Goal: Task Accomplishment & Management: Manage account settings

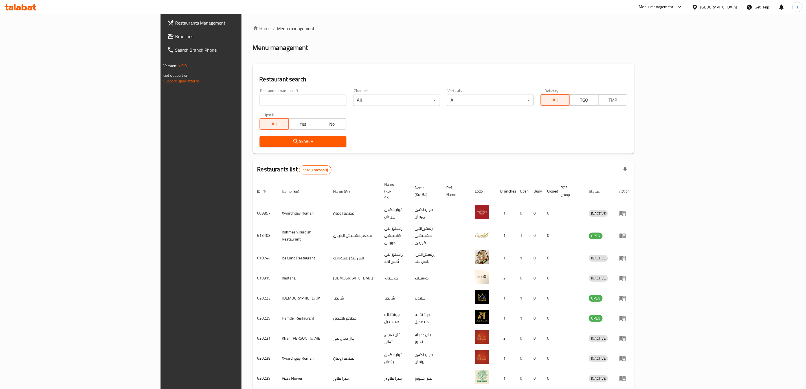
click at [260, 100] on input "search" at bounding box center [303, 100] width 87 height 11
paste input "Flavor Halab"
type input "Flavor Halab"
click at [264, 145] on span "Search" at bounding box center [303, 141] width 78 height 7
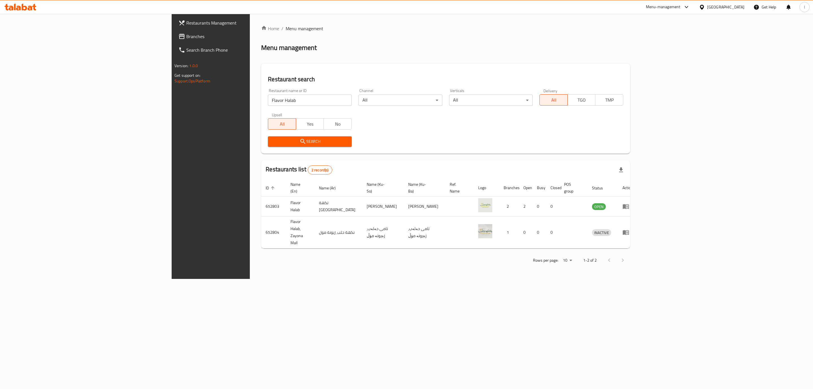
click at [272, 140] on span "Search" at bounding box center [309, 141] width 75 height 7
click at [629, 203] on icon "enhanced table" at bounding box center [625, 206] width 7 height 7
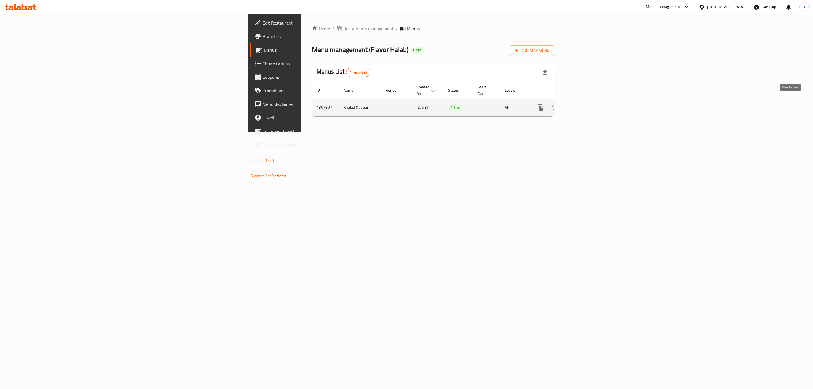
click at [588, 105] on link "enhanced table" at bounding box center [581, 108] width 14 height 14
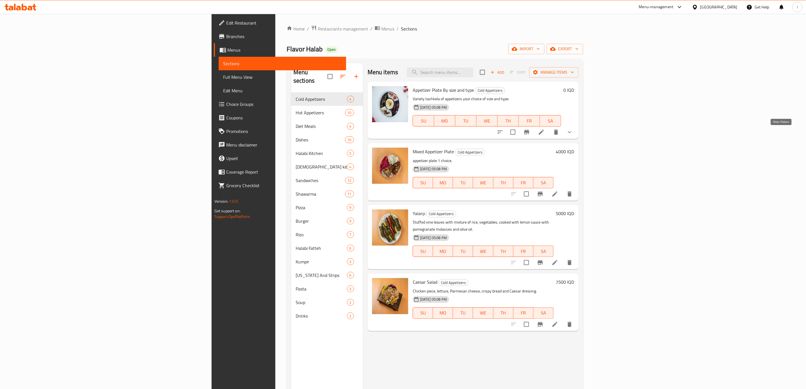
click at [573, 132] on icon "show more" at bounding box center [570, 132] width 7 height 7
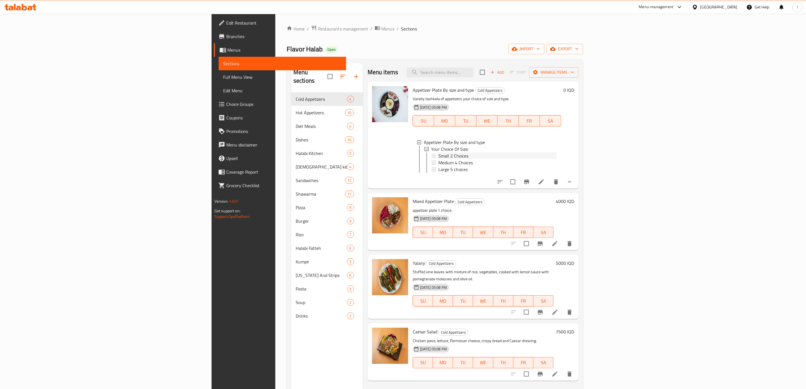
click at [439, 158] on div "Small 2 Choices" at bounding box center [498, 155] width 118 height 7
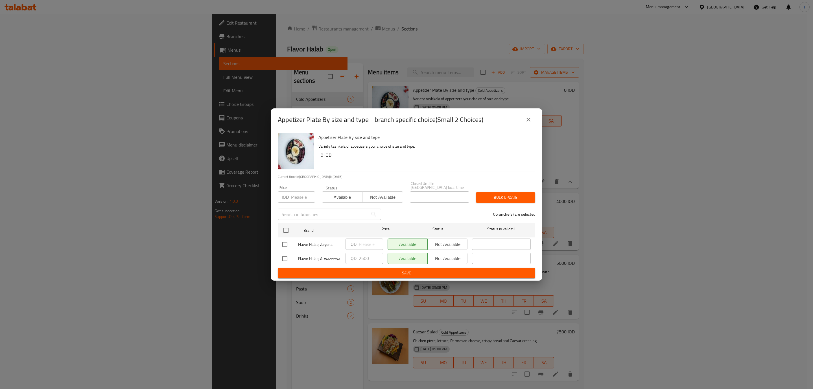
click at [524, 121] on button "close" at bounding box center [529, 120] width 14 height 14
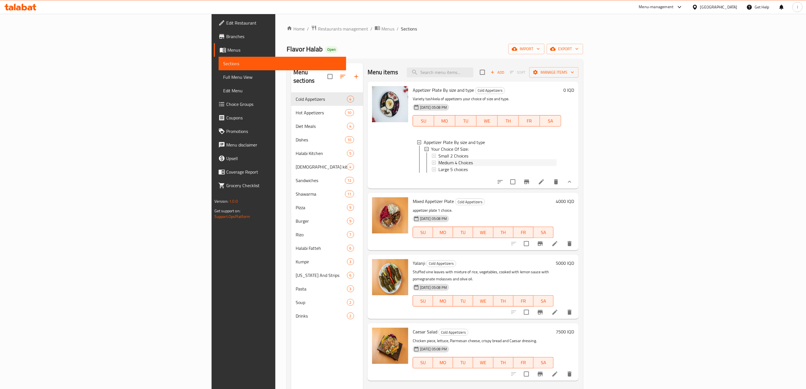
click at [439, 162] on span "Medium 4 Choices" at bounding box center [456, 162] width 34 height 7
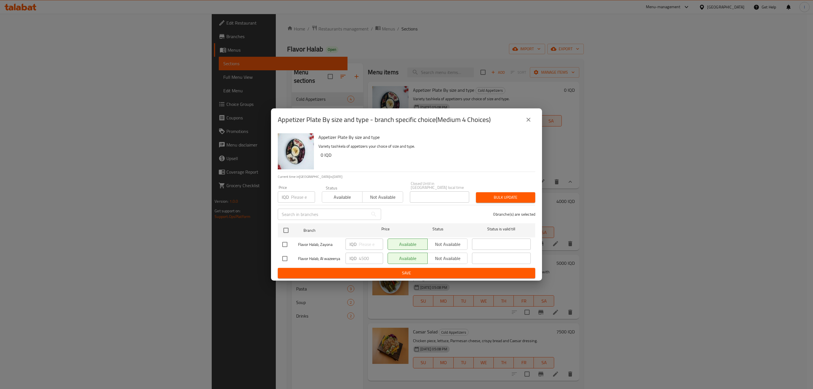
click at [524, 115] on div "Appetizer Plate By size and type - branch specific choice(Medium 4 Choices)" at bounding box center [406, 120] width 257 height 14
click at [523, 117] on button "close" at bounding box center [529, 120] width 14 height 14
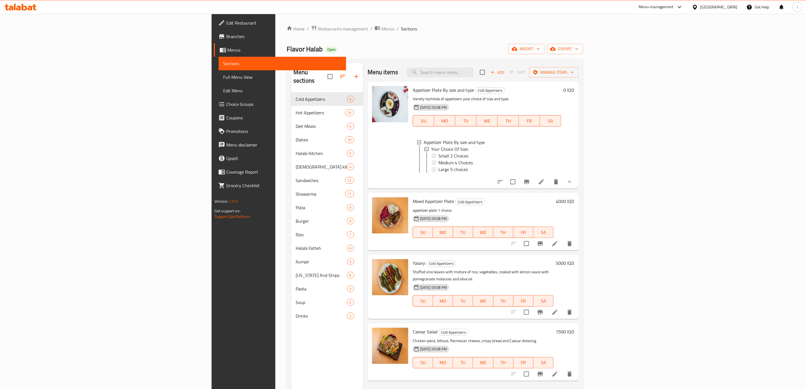
click at [223, 79] on span "Full Menu View" at bounding box center [282, 77] width 119 height 7
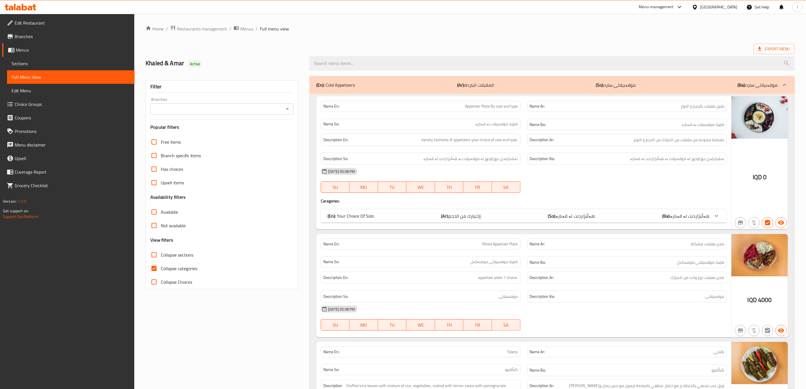
click at [264, 108] on input "Branches" at bounding box center [217, 109] width 130 height 8
drag, startPoint x: 213, startPoint y: 133, endPoint x: 208, endPoint y: 133, distance: 5.1
click at [208, 133] on li "Flavor Halab, Al wazeerya" at bounding box center [222, 133] width 143 height 10
type input "Flavor Halab, Al wazeerya"
click at [180, 266] on span "Collapse categories" at bounding box center [179, 268] width 36 height 7
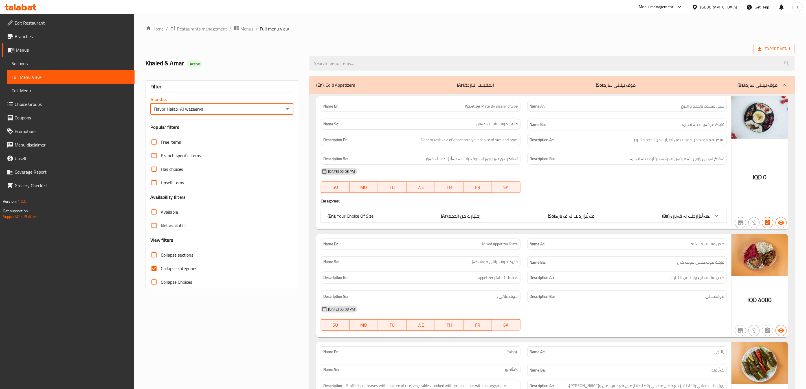
click at [161, 266] on input "Collapse categories" at bounding box center [154, 269] width 14 height 14
checkbox input "false"
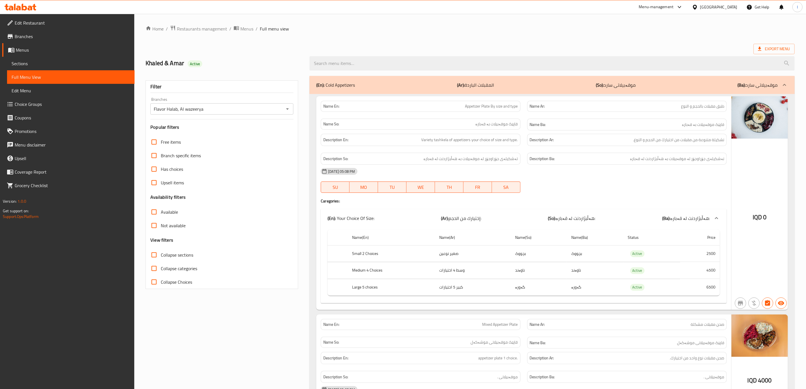
click at [168, 248] on label "Collapse sections" at bounding box center [170, 255] width 46 height 14
click at [168, 254] on span "Collapse sections" at bounding box center [177, 255] width 32 height 7
click at [161, 254] on input "Collapse sections" at bounding box center [154, 255] width 14 height 14
checkbox input "true"
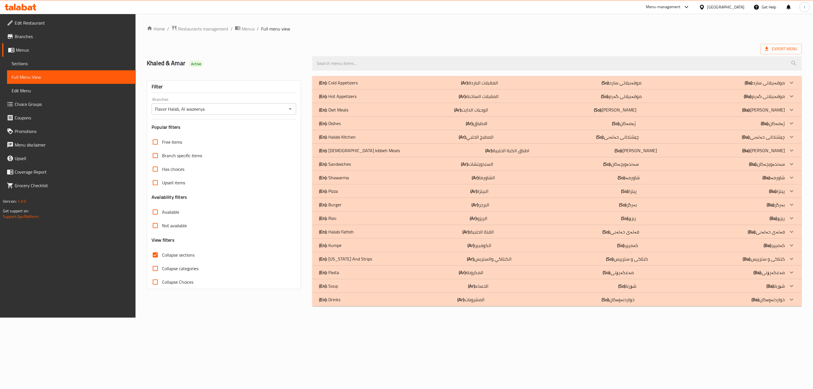
click at [390, 81] on div "(En): Cold Appetizers (Ar): المقبلات الباردة (So): موقەبیلاتی سارد (Ba): موقەبی…" at bounding box center [552, 82] width 466 height 7
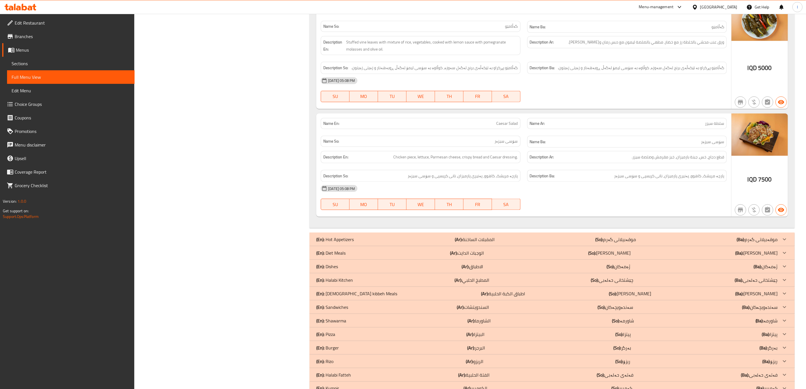
scroll to position [500, 0]
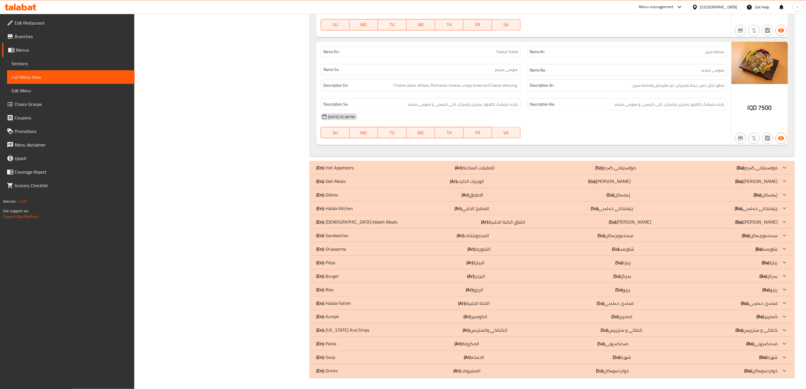
click at [578, 165] on div "(En): Hot Appetizers (Ar): المقبلات الساخنة (So): موقەبیلاتی گەرم (Ba): موقەبیل…" at bounding box center [547, 167] width 462 height 7
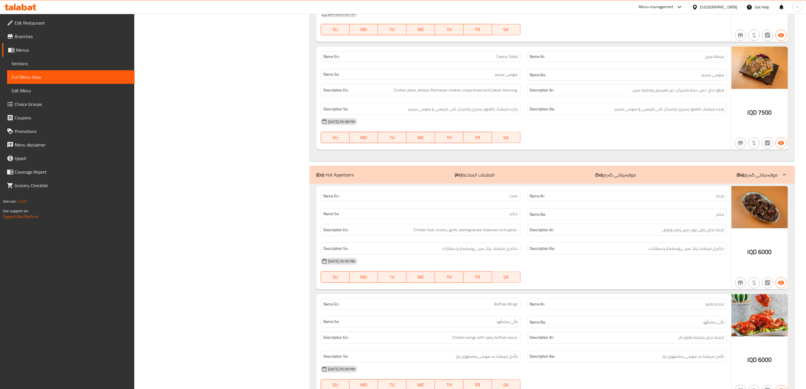
scroll to position [479, 0]
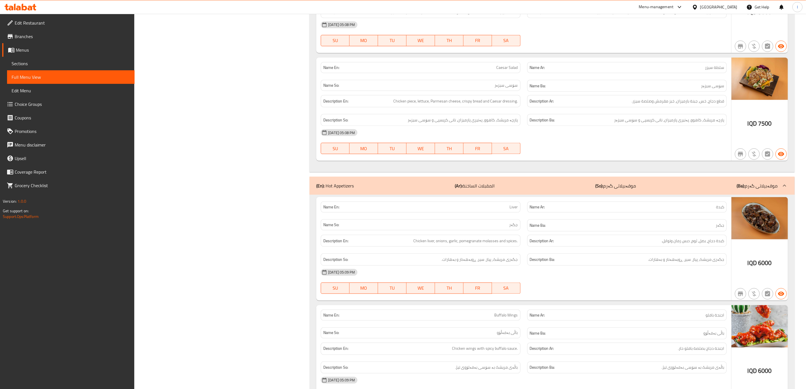
click at [596, 186] on div "(En): Hot Appetizers (Ar): المقبلات الساخنة (So): موقەبیلاتی گەرم (Ba): موقەبیل…" at bounding box center [553, 186] width 486 height 18
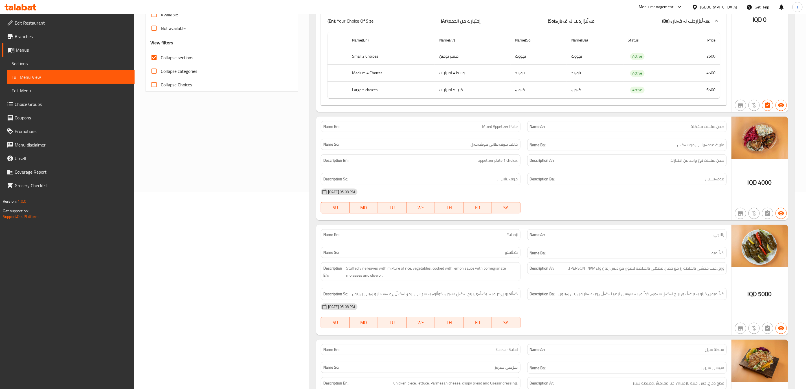
scroll to position [56, 0]
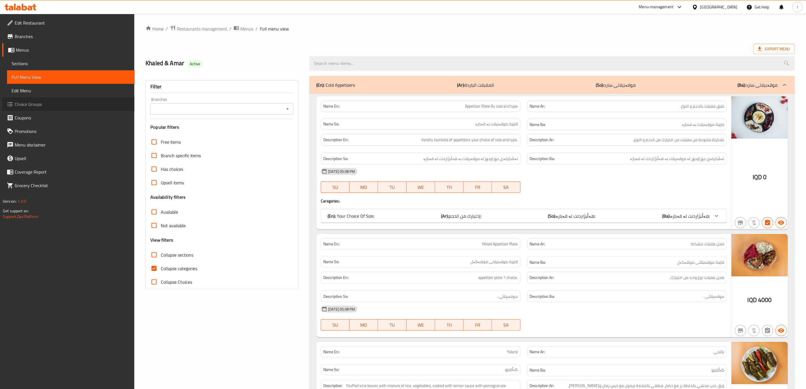
click at [46, 104] on span "Choice Groups" at bounding box center [72, 104] width 115 height 7
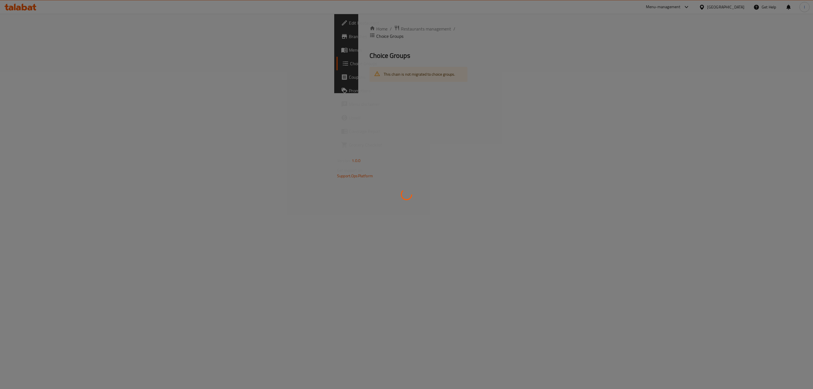
click at [38, 62] on div at bounding box center [406, 194] width 813 height 389
click at [33, 52] on div at bounding box center [406, 194] width 813 height 389
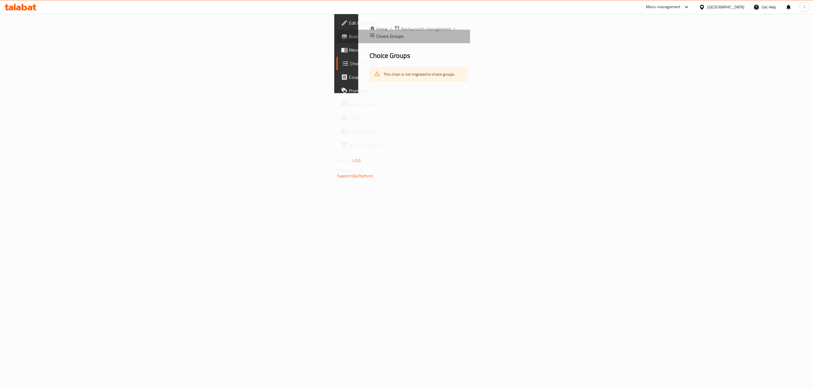
click at [336, 42] on link "Branches" at bounding box center [403, 37] width 134 height 14
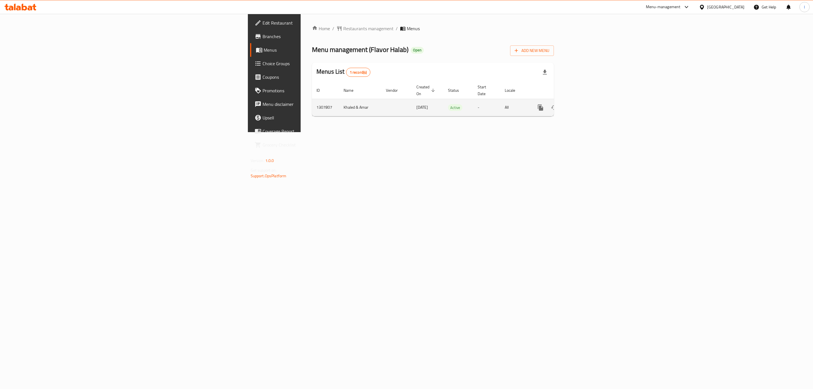
click at [585, 104] on icon "enhanced table" at bounding box center [581, 107] width 7 height 7
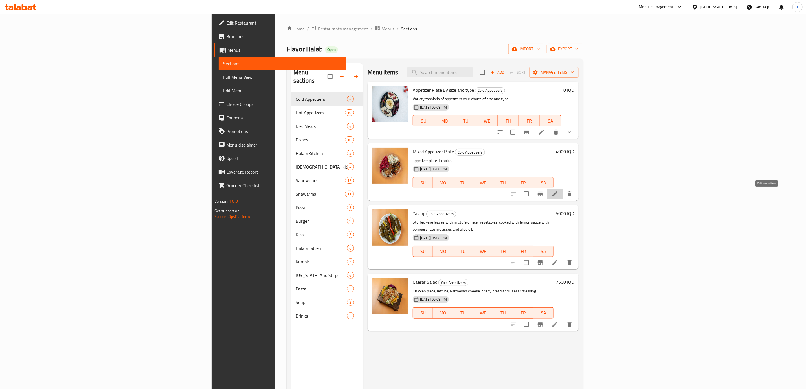
click at [559, 194] on icon at bounding box center [555, 194] width 7 height 7
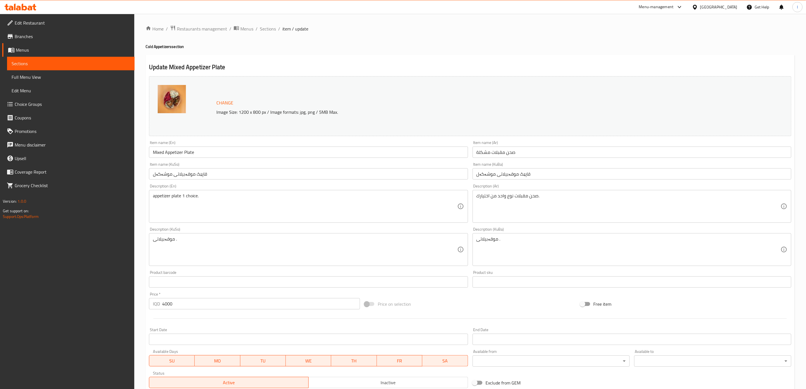
click at [434, 302] on div "Price on selection" at bounding box center [470, 303] width 216 height 15
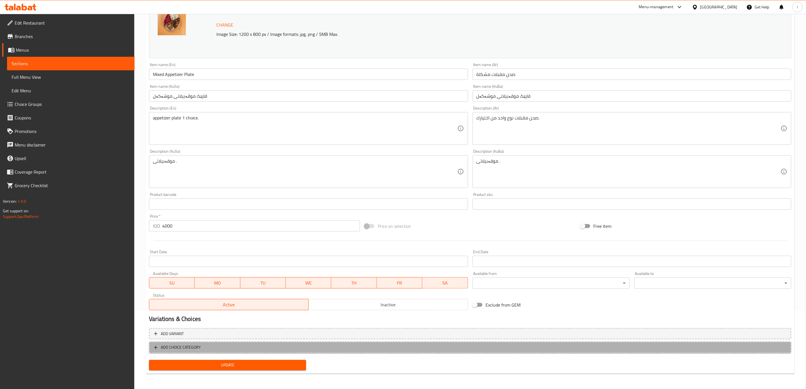
click at [237, 352] on button "ADD CHOICE CATEGORY" at bounding box center [470, 348] width 643 height 12
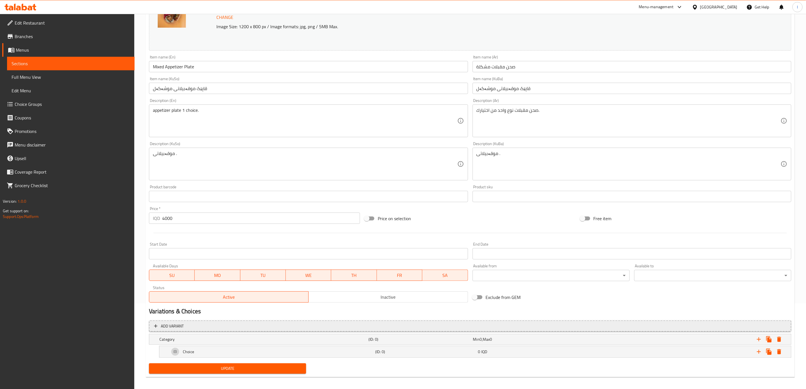
scroll to position [90, 0]
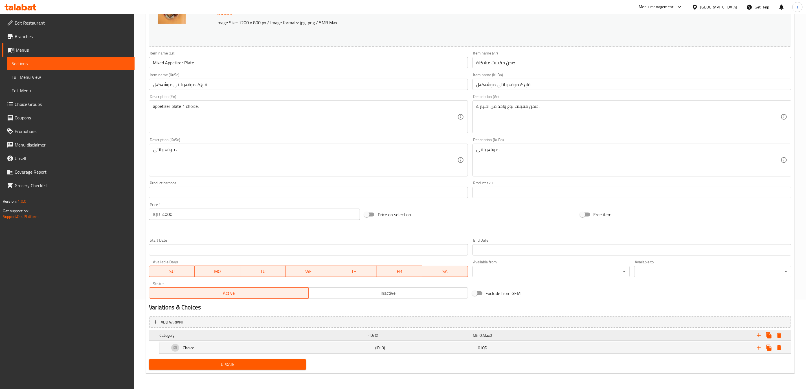
click at [228, 336] on h5 "Category" at bounding box center [262, 336] width 207 height 6
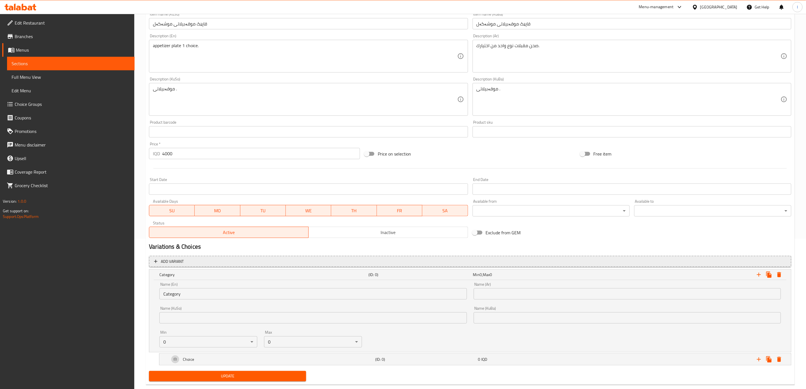
scroll to position [162, 0]
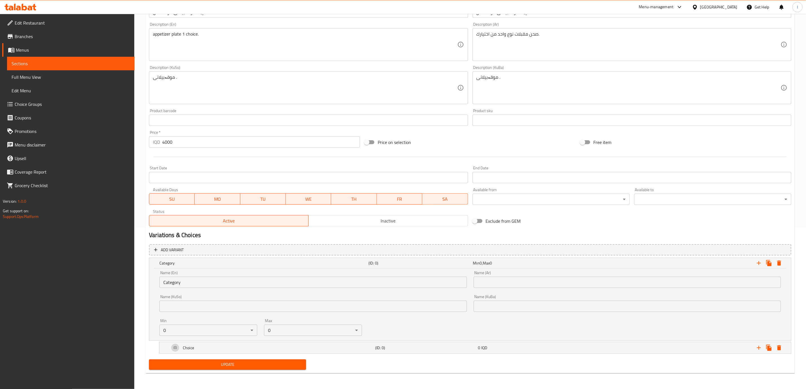
click at [276, 282] on input "Category" at bounding box center [312, 282] width 307 height 11
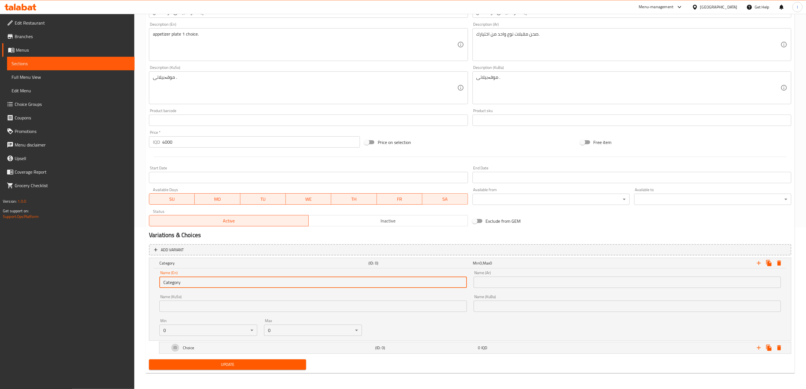
click at [276, 282] on input "Category" at bounding box center [312, 282] width 307 height 11
paste input "Your Choice Of:"
type input "Your Choice Of:"
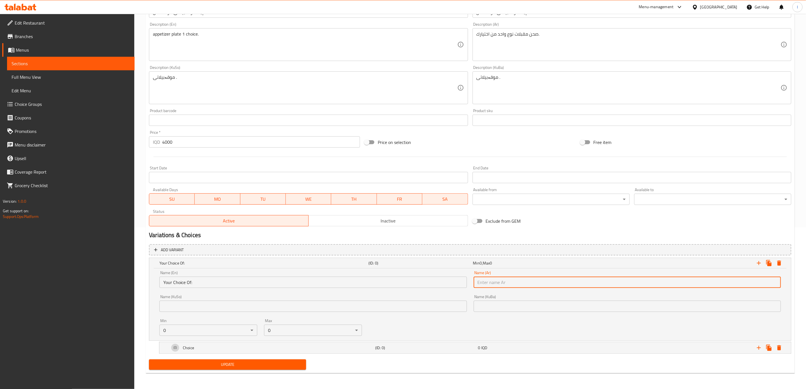
click at [506, 277] on input "text" at bounding box center [627, 282] width 307 height 11
paste input "إختيارك من:"
type input "إختيارك من:"
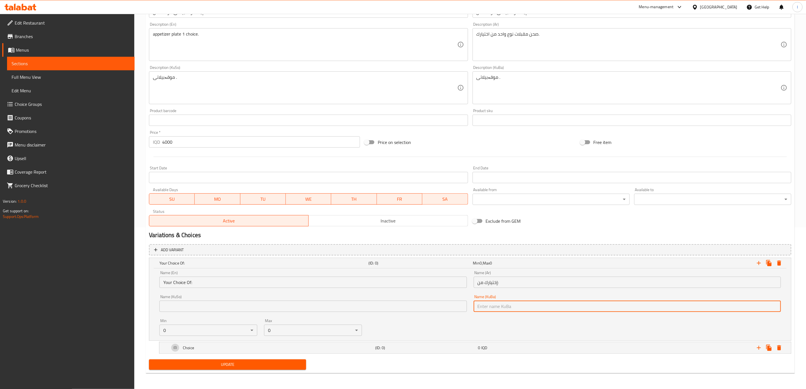
click at [489, 304] on input "text" at bounding box center [627, 306] width 307 height 11
paste input "هەڵبژاردنت لە:"
type input "هەڵبژاردنت لە:"
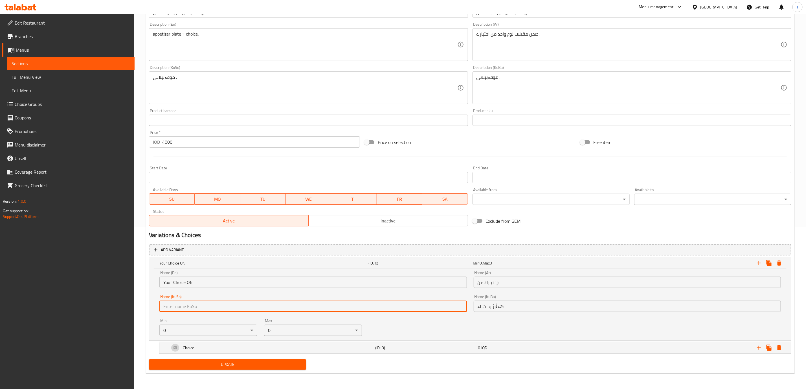
click at [444, 307] on input "text" at bounding box center [312, 306] width 307 height 11
paste input "هەڵبژاردنت لە:"
type input "هەڵبژاردنت لە:"
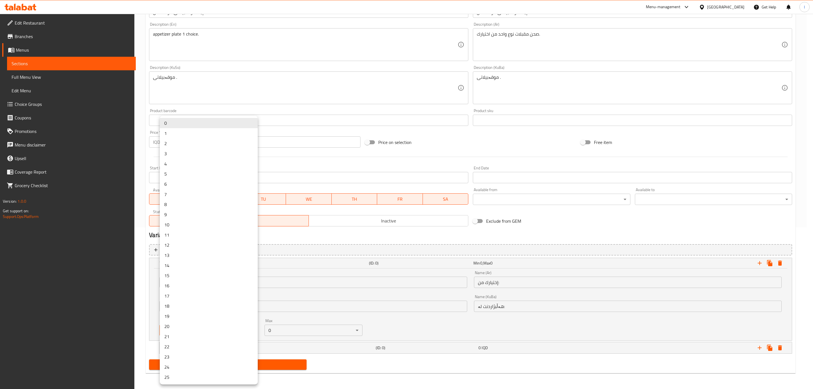
drag, startPoint x: 216, startPoint y: 331, endPoint x: 157, endPoint y: 332, distance: 59.6
click at [157, 227] on body "​ Menu-management Iraq Get Help l Edit Restaurant Branches Menus Sections Full …" at bounding box center [406, 39] width 813 height 375
click at [179, 135] on li "1" at bounding box center [209, 133] width 98 height 10
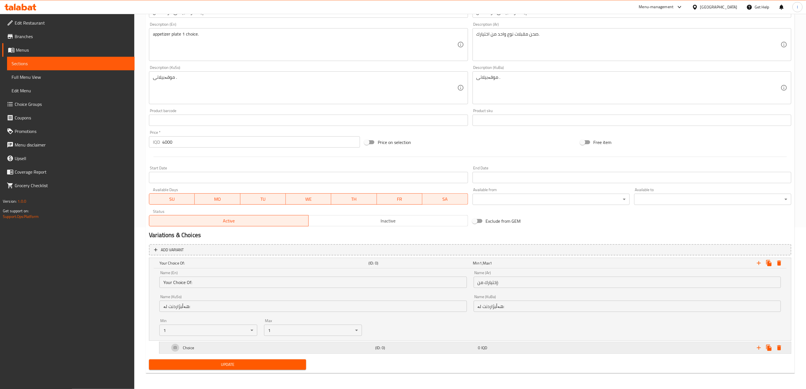
click at [225, 341] on div "Choice" at bounding box center [272, 348] width 206 height 14
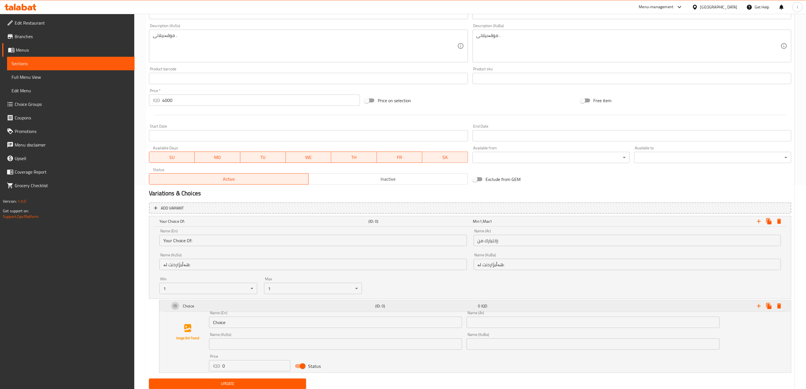
scroll to position [223, 0]
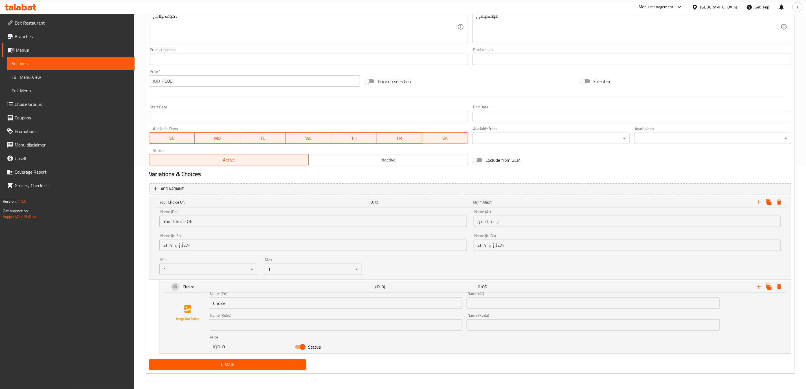
click at [222, 301] on input "Choice" at bounding box center [335, 303] width 253 height 11
click at [244, 312] on div "Name (KuSo) Name (KuSo)" at bounding box center [336, 322] width 258 height 22
click at [242, 307] on input "Choice" at bounding box center [335, 303] width 253 height 11
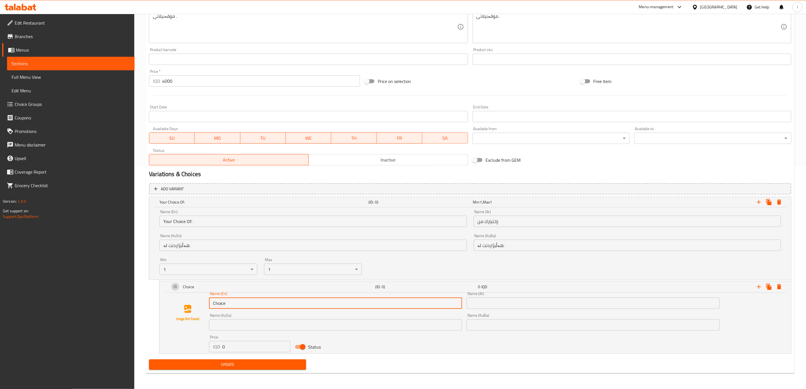
click at [242, 307] on input "Choice" at bounding box center [335, 303] width 253 height 11
paste input "Eggplant Fatteh"
type input "Eggplant Fatteh"
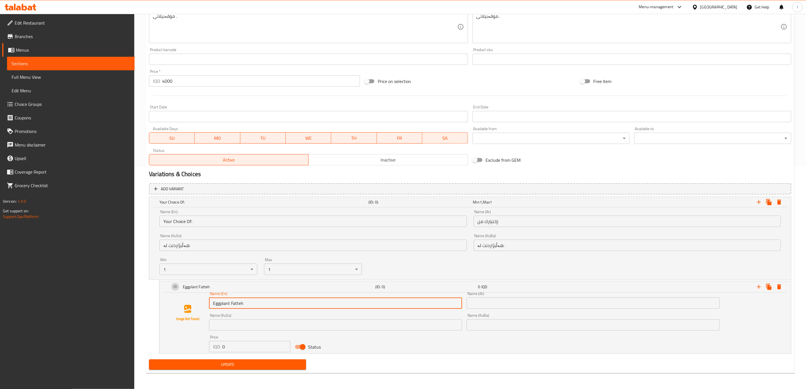
click at [523, 307] on input "text" at bounding box center [593, 303] width 253 height 11
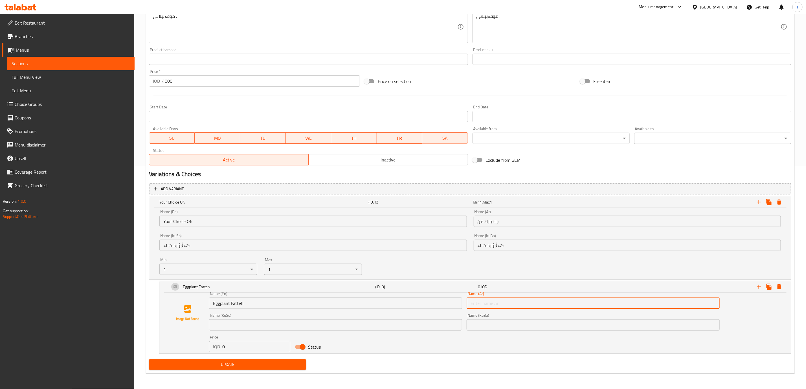
paste input "فتة باذنجان"
type input "فتة باذنجان"
click at [492, 317] on div "Name (KuBa) Name (KuBa)" at bounding box center [593, 321] width 253 height 17
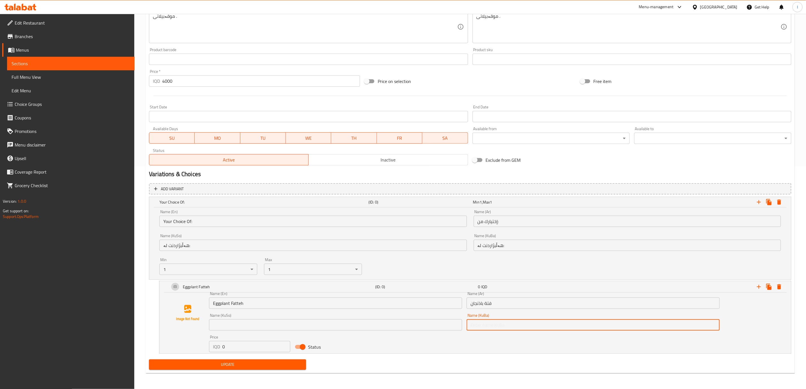
click at [492, 320] on input "text" at bounding box center [593, 324] width 253 height 11
paste input "فەتەی باینجان"
click at [480, 325] on input "فەتەی باینجان" at bounding box center [593, 324] width 253 height 11
type input "فەتەی باینجان"
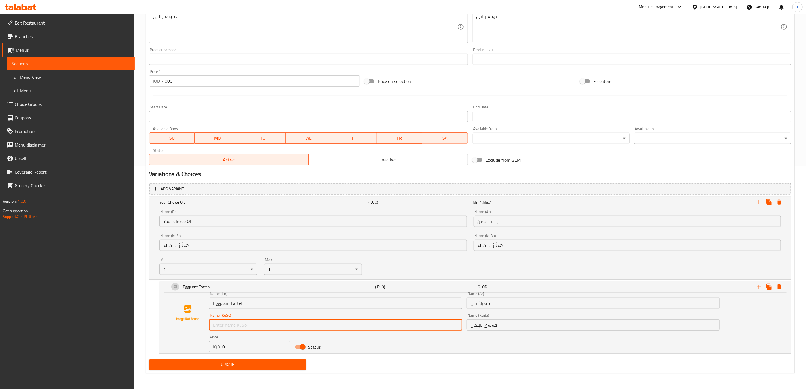
click at [450, 328] on input "text" at bounding box center [335, 324] width 253 height 11
paste input "فەتەی باینجان"
type input "فەتەی باینجان"
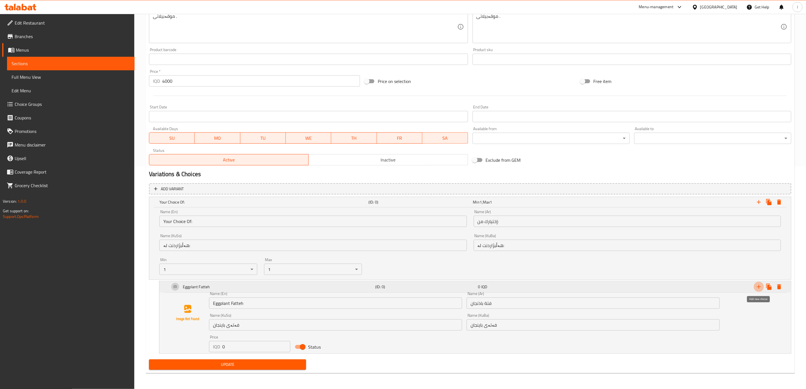
click at [760, 288] on icon "Expand" at bounding box center [759, 286] width 7 height 7
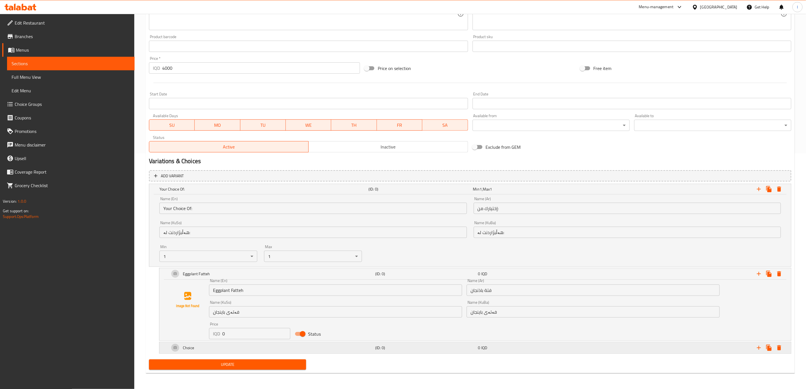
click at [226, 353] on div "Choice" at bounding box center [272, 348] width 206 height 14
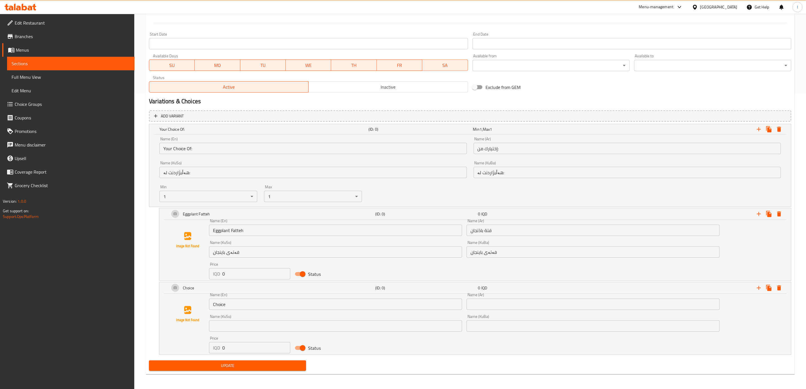
scroll to position [297, 0]
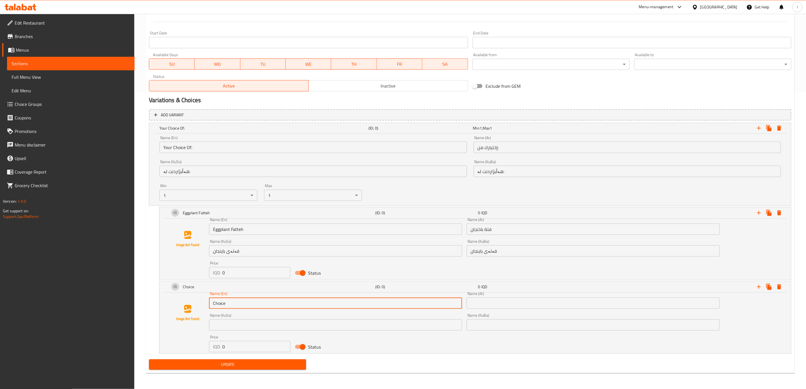
click at [225, 302] on input "Choice" at bounding box center [335, 303] width 253 height 11
paste input "Macarons"
type input "Macarons"
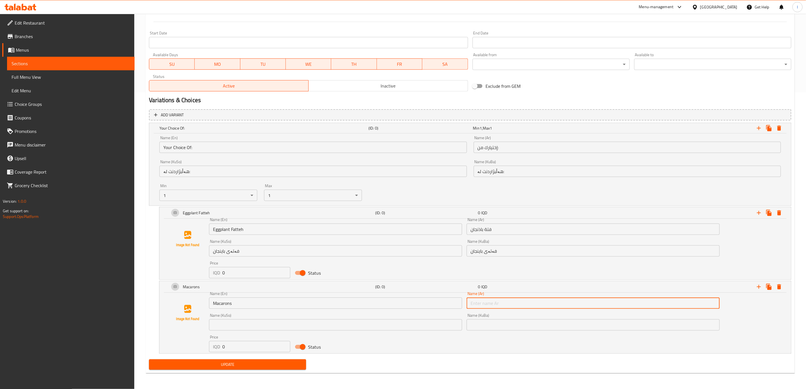
click at [499, 298] on input "text" at bounding box center [593, 303] width 253 height 11
paste input "معكرونة"
type input "معكرونة"
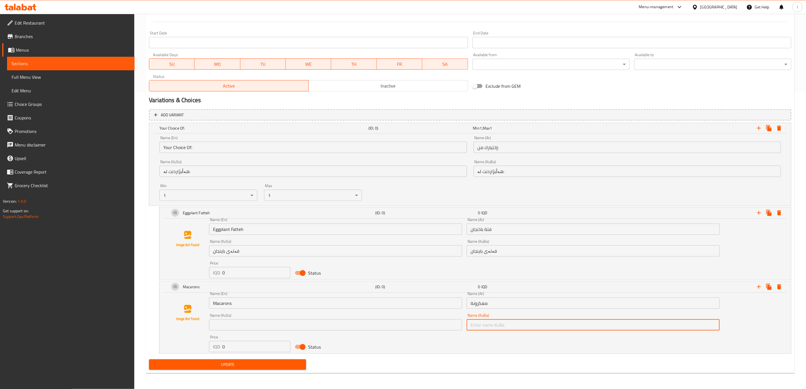
click at [491, 320] on input "text" at bounding box center [593, 324] width 253 height 11
paste input "مەعکەرۆنی"
type input "مەعکەرۆنی"
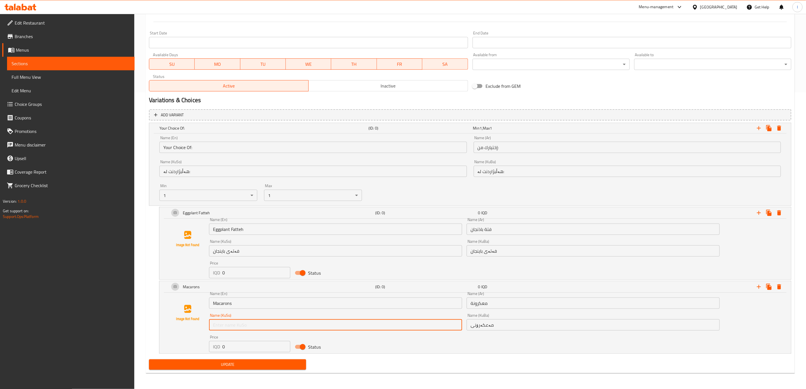
click at [425, 325] on input "text" at bounding box center [335, 324] width 253 height 11
paste input "مەعکەرۆنی"
type input "مەعکەرۆنی"
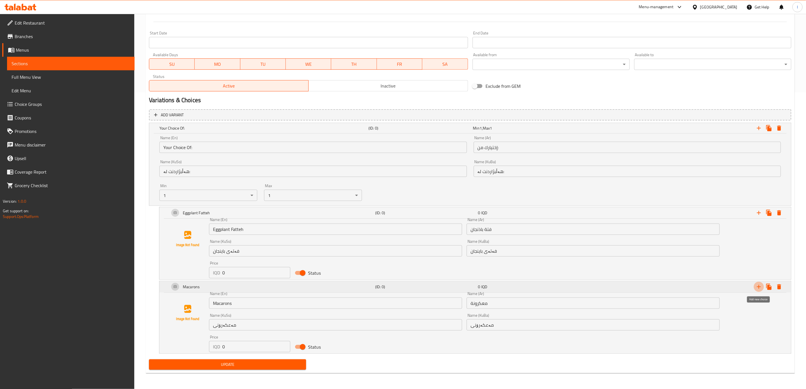
click at [757, 286] on icon "Expand" at bounding box center [759, 286] width 7 height 7
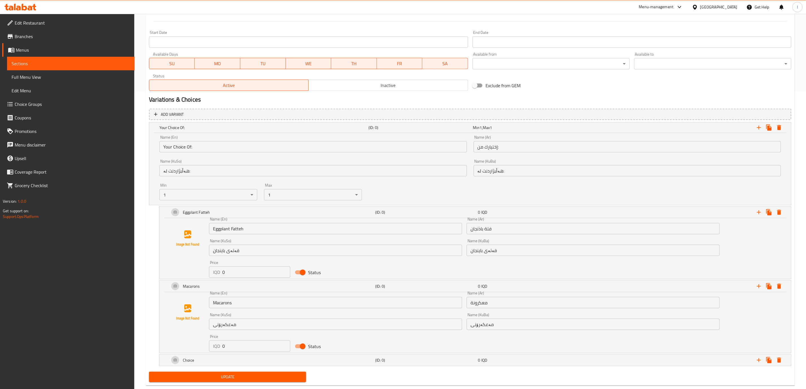
scroll to position [310, 0]
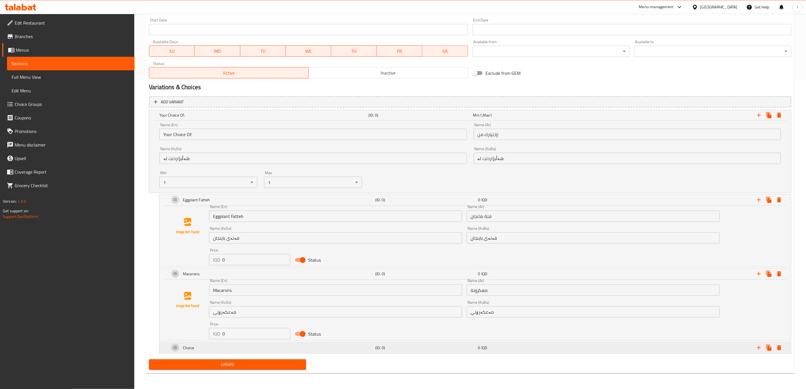
click at [356, 348] on div "Choice" at bounding box center [272, 348] width 206 height 14
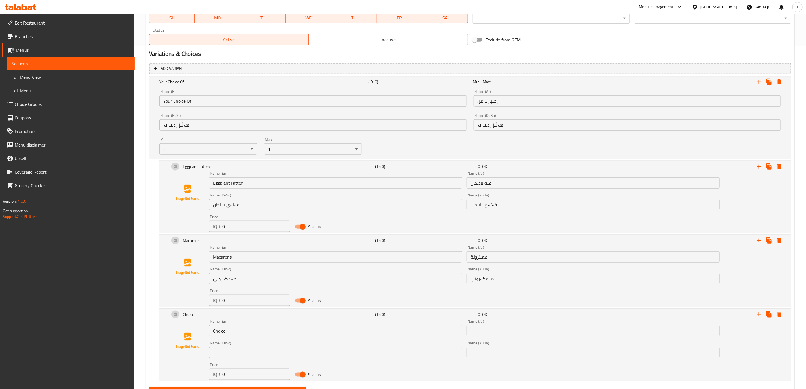
scroll to position [371, 0]
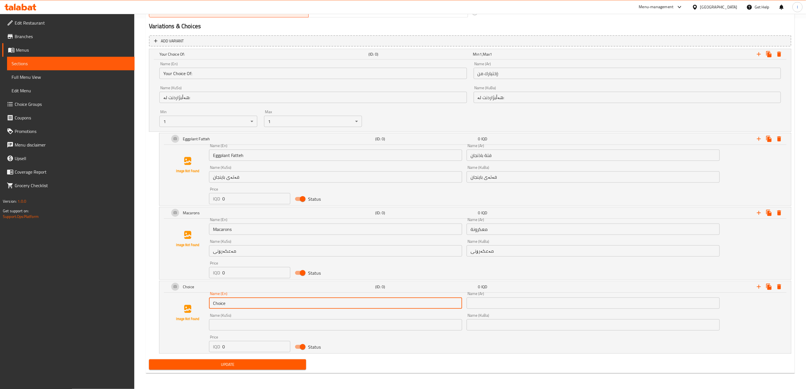
click at [279, 303] on input "Choice" at bounding box center [335, 303] width 253 height 11
paste input "Jajik"
type input "Jajik"
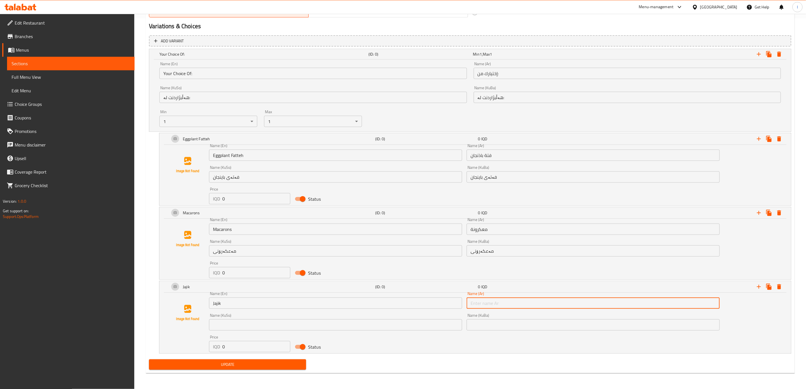
click at [521, 302] on input "text" at bounding box center [593, 303] width 253 height 11
paste input "جاجيك"
type input "جاجيك"
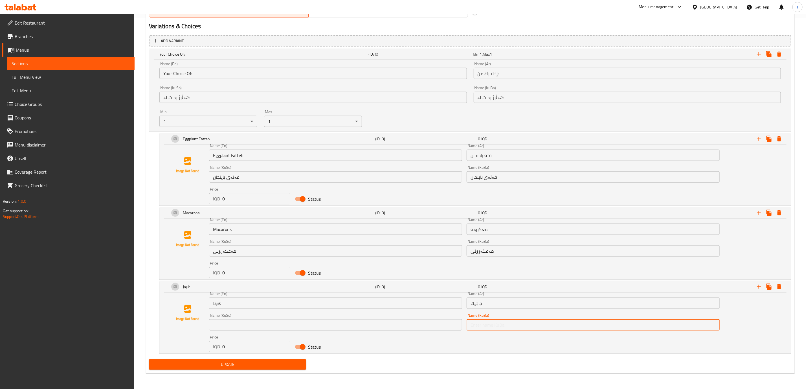
click at [511, 322] on input "text" at bounding box center [593, 324] width 253 height 11
paste input "جاجیک"
type input "جاجیک"
click at [382, 324] on input "text" at bounding box center [335, 324] width 253 height 11
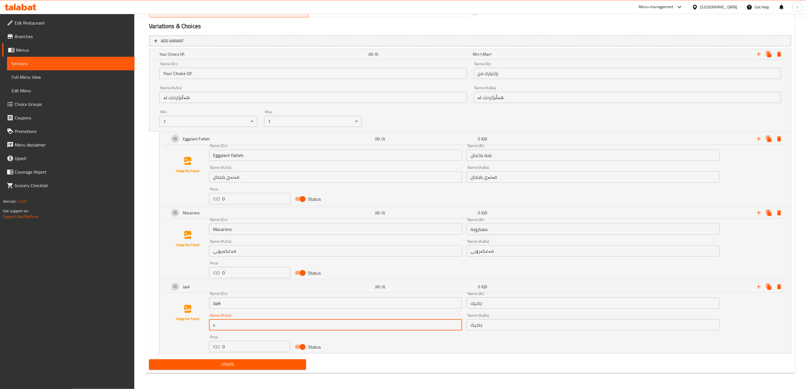
click at [348, 325] on input "v" at bounding box center [335, 324] width 253 height 11
paste input "جاجیک"
type input "جاجیک"
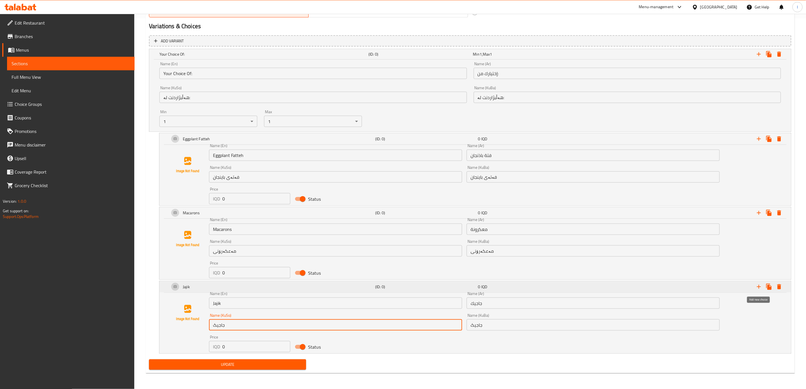
click at [758, 290] on icon "Expand" at bounding box center [759, 286] width 7 height 7
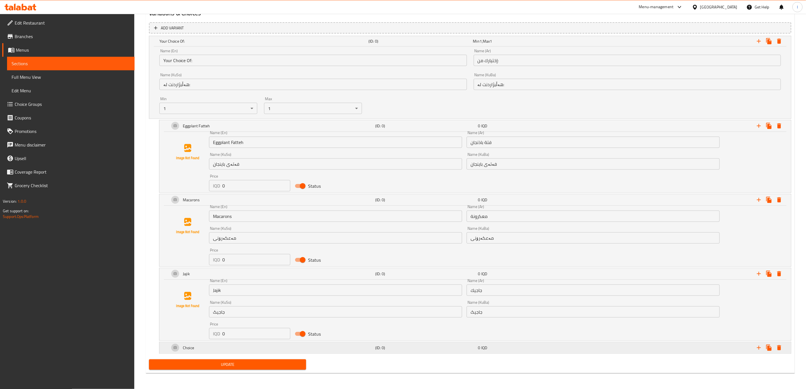
click at [327, 347] on div "Choice" at bounding box center [272, 348] width 206 height 14
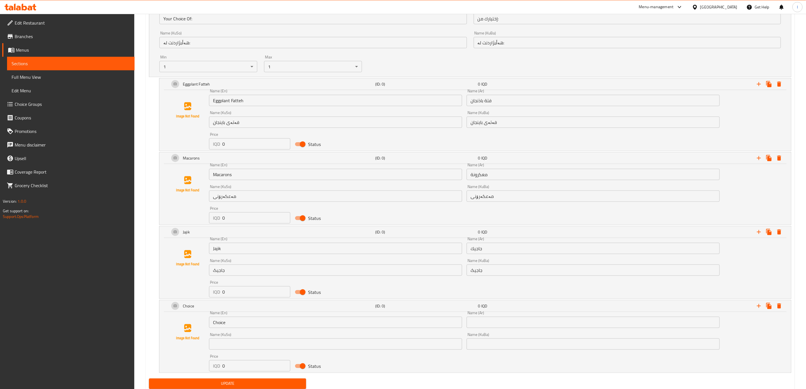
scroll to position [445, 0]
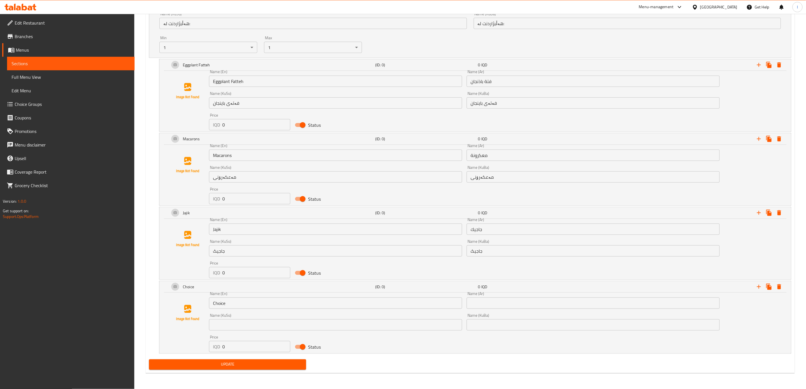
click at [243, 302] on input "Choice" at bounding box center [335, 303] width 253 height 11
paste input "Muttabal Eggplant"
type input "Muttabal Eggplant"
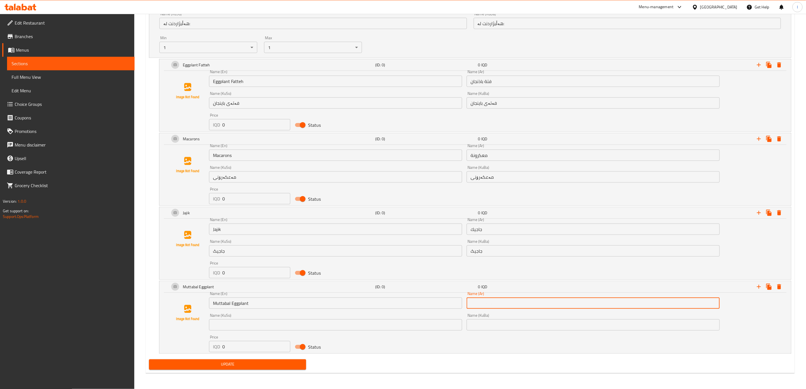
click at [499, 302] on input "text" at bounding box center [593, 303] width 253 height 11
paste input "متبل باذنجان"
type input "متبل باذنجان"
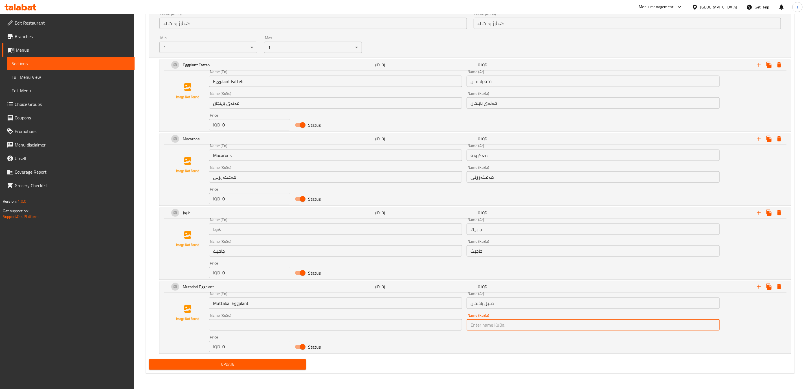
click at [507, 325] on input "text" at bounding box center [593, 324] width 253 height 11
paste input "مووتەپەلی باینجان"
type input "مووتەپەلی باینجان"
drag, startPoint x: 443, startPoint y: 314, endPoint x: 443, endPoint y: 322, distance: 8.2
click at [443, 321] on div "Name (KuSo) Name (KuSo)" at bounding box center [335, 321] width 253 height 17
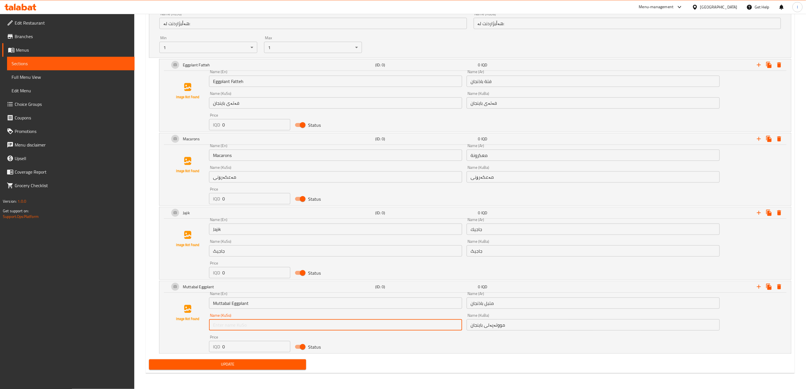
click at [443, 326] on input "text" at bounding box center [335, 324] width 253 height 11
paste input "مووتەپەلی باینجان"
type input "مووتەپەلی باینجان"
click at [758, 287] on icon "Expand" at bounding box center [759, 286] width 7 height 7
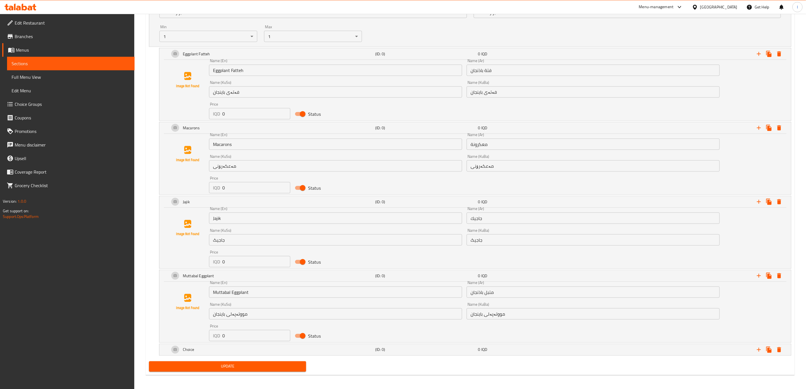
scroll to position [458, 0]
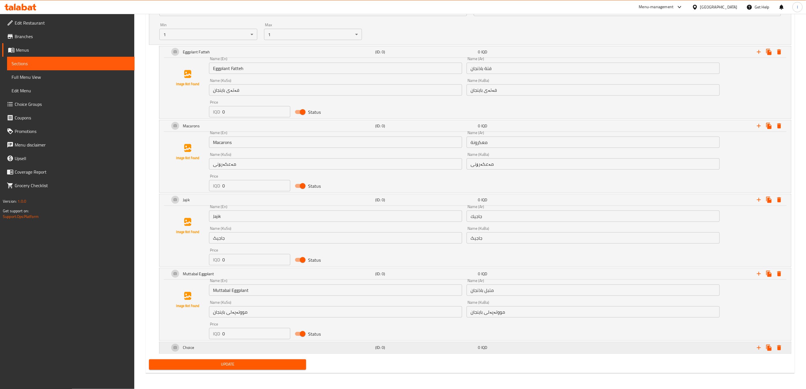
click at [375, 352] on div "Choice (ID: 0) 0 IQD" at bounding box center [477, 348] width 617 height 14
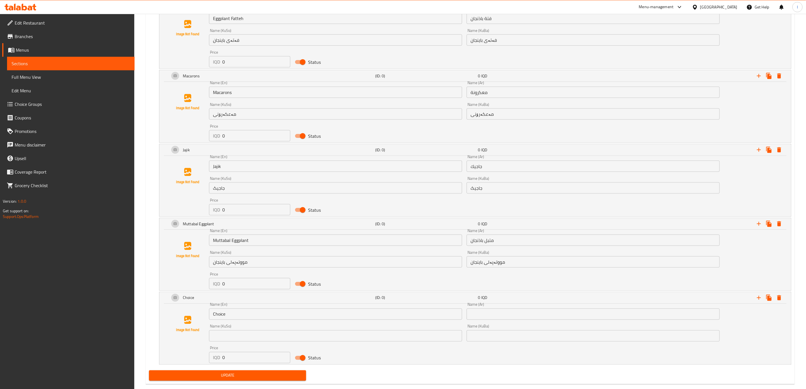
scroll to position [519, 0]
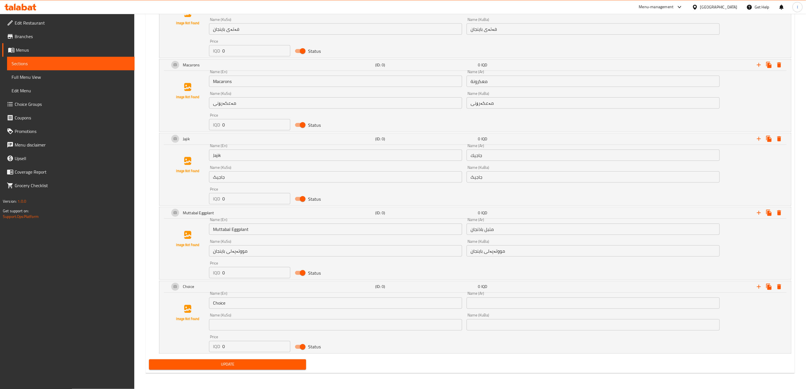
click at [346, 299] on input "Choice" at bounding box center [335, 303] width 253 height 11
paste input "oleslaw Salad"
click at [241, 304] on input "Coleslaw Salad" at bounding box center [335, 303] width 253 height 11
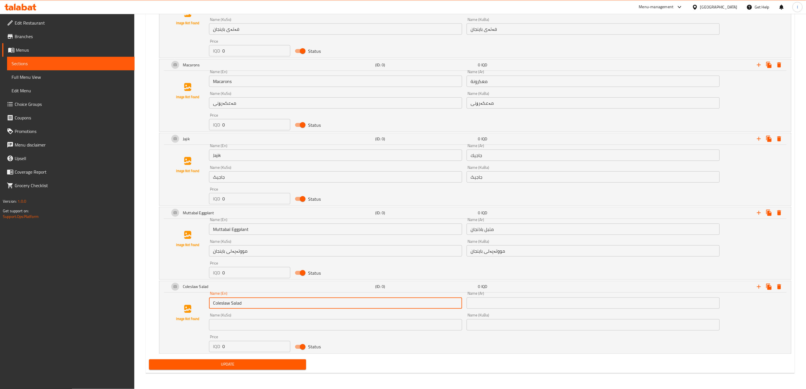
click at [241, 304] on input "Coleslaw Salad" at bounding box center [335, 303] width 253 height 11
type input "Coleslaw"
click at [525, 319] on div "Name (KuBa) Name (KuBa)" at bounding box center [593, 321] width 253 height 17
click at [531, 310] on div "Name (Ar) Name (Ar)" at bounding box center [594, 300] width 258 height 22
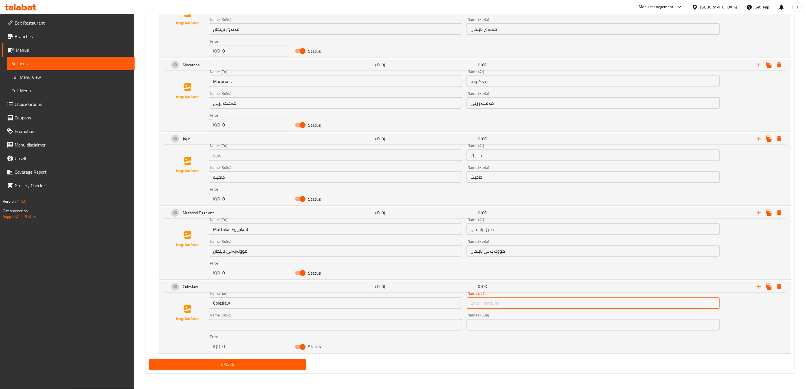
click at [531, 301] on input "text" at bounding box center [593, 303] width 253 height 11
paste input "سلطة كول سلو"
click at [494, 306] on input "سلطة كول سلو" at bounding box center [593, 303] width 253 height 11
type input "كول سلو"
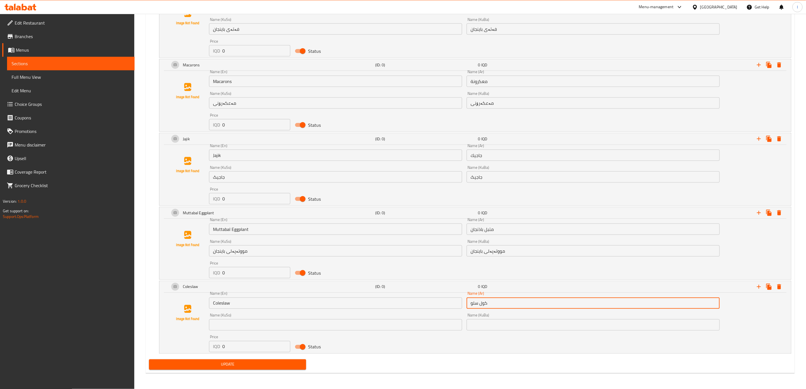
click at [506, 322] on input "text" at bounding box center [593, 324] width 253 height 11
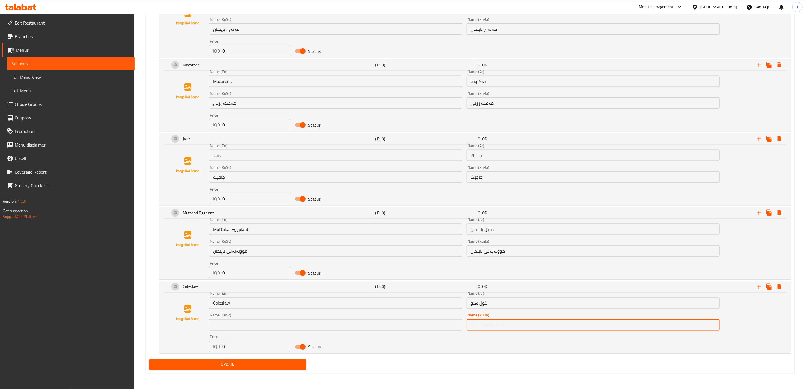
click at [149, 359] on button "Update" at bounding box center [227, 364] width 157 height 10
click at [512, 328] on input "text" at bounding box center [593, 324] width 253 height 11
paste input "سلطة كول سلو"
click at [528, 320] on input "سلطة كول سلو" at bounding box center [593, 324] width 253 height 11
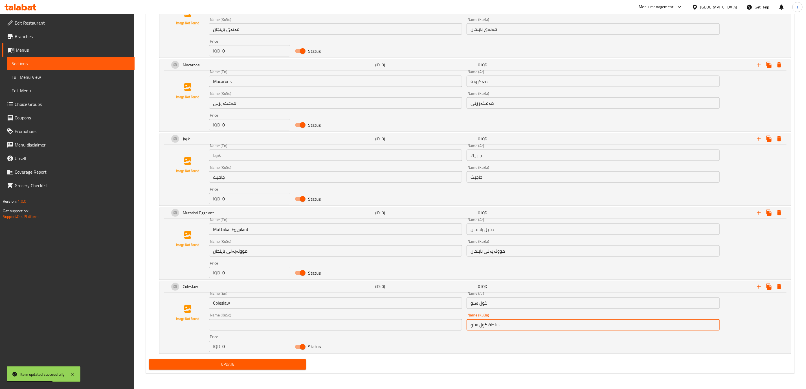
click at [528, 320] on input "سلطة كول سلو" at bounding box center [593, 324] width 253 height 11
paste input "ەڵاتەی کۆل سلۆ"
click at [489, 323] on input "زەڵاتەی کۆل سلۆ" at bounding box center [593, 324] width 253 height 11
click at [497, 326] on input "زەڵاتەی کۆل سلۆ" at bounding box center [593, 324] width 253 height 11
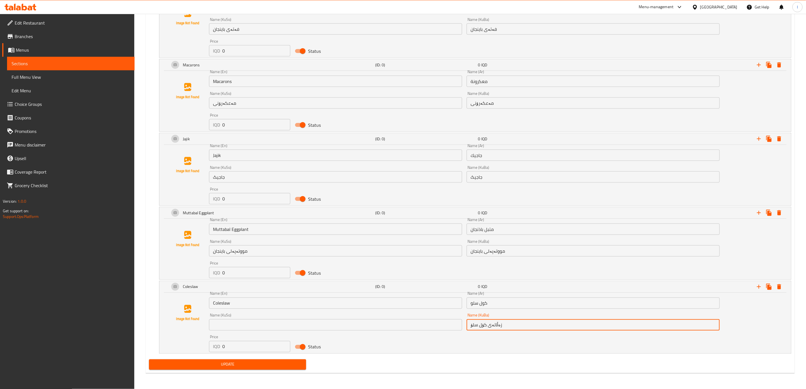
click at [497, 326] on input "زەڵاتەی کۆل سلۆ" at bounding box center [593, 324] width 253 height 11
click at [495, 327] on input "زەڵاتەی کۆل سلۆ" at bounding box center [593, 324] width 253 height 11
click at [495, 327] on input "کۆل سلۆ" at bounding box center [593, 324] width 253 height 11
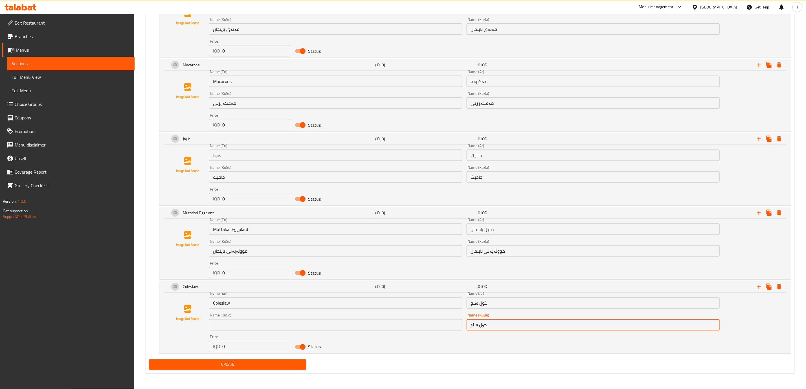
click at [495, 327] on input "کۆل سلۆ" at bounding box center [593, 324] width 253 height 11
type input "کۆل سلۆ"
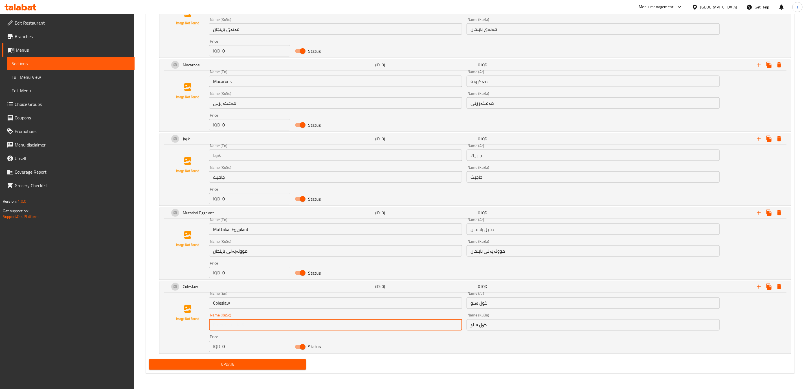
click at [386, 320] on input "text" at bounding box center [335, 324] width 253 height 11
paste input "کۆل سلۆ"
type input "کۆل سلۆ"
click at [300, 360] on button "Update" at bounding box center [227, 364] width 157 height 10
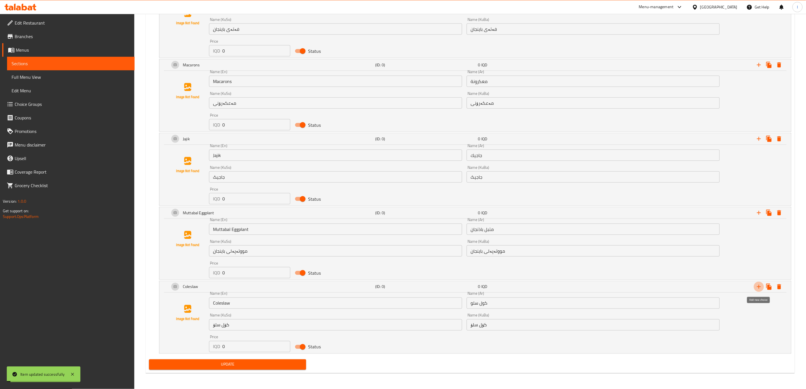
click at [759, 289] on icon "Expand" at bounding box center [759, 287] width 4 height 4
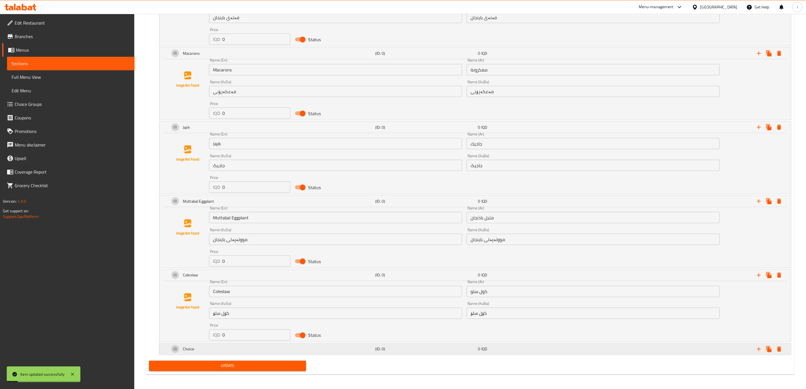
scroll to position [533, 0]
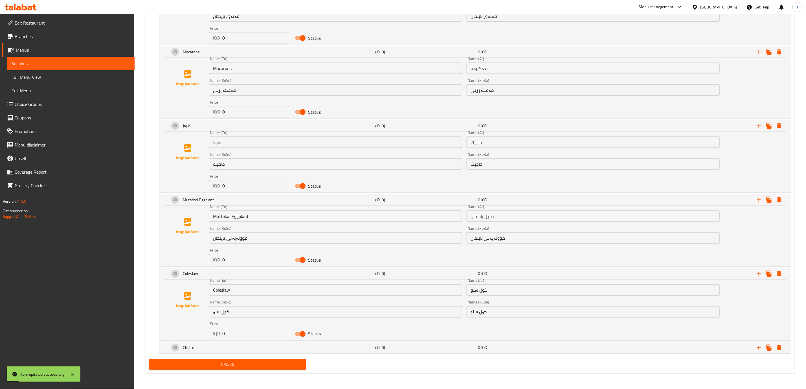
click at [464, 357] on div "Update" at bounding box center [470, 364] width 647 height 15
click at [463, 349] on h5 "(ID: 0)" at bounding box center [425, 348] width 100 height 6
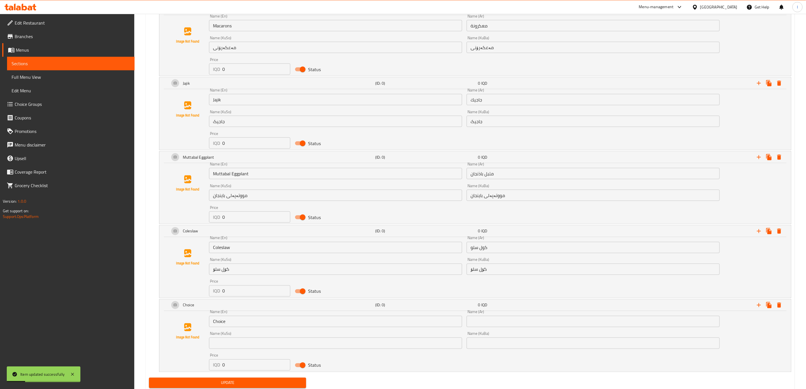
scroll to position [594, 0]
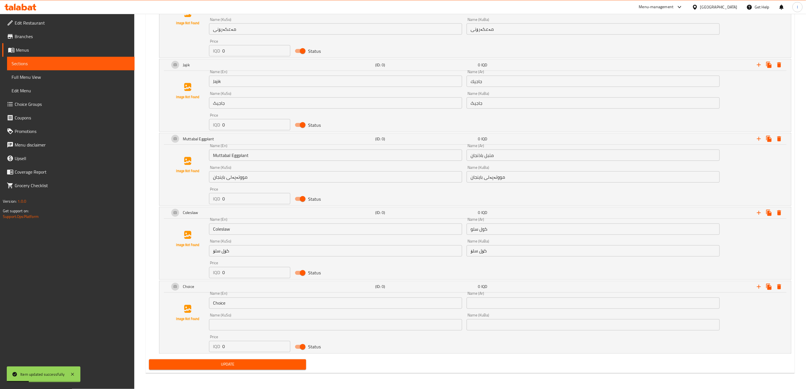
click at [350, 309] on div "Name (En) Choice Name (En)" at bounding box center [336, 300] width 258 height 22
click at [348, 305] on input "Choice" at bounding box center [335, 303] width 253 height 11
click at [237, 314] on div "Name (KuSo) Name (KuSo)" at bounding box center [335, 321] width 253 height 17
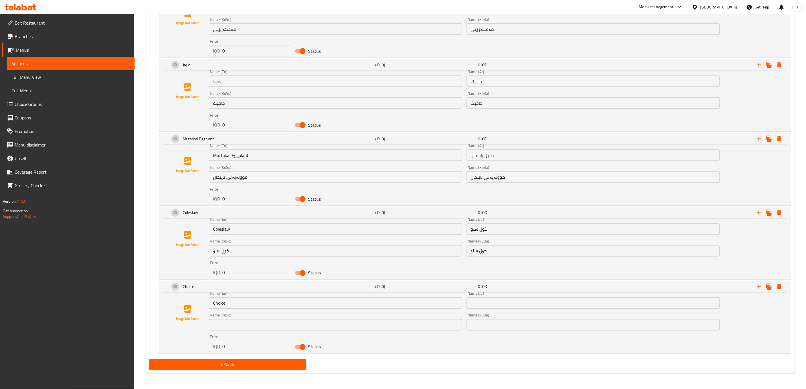
click at [236, 307] on input "Choice" at bounding box center [335, 303] width 253 height 11
paste input "Hummus With Tahini"
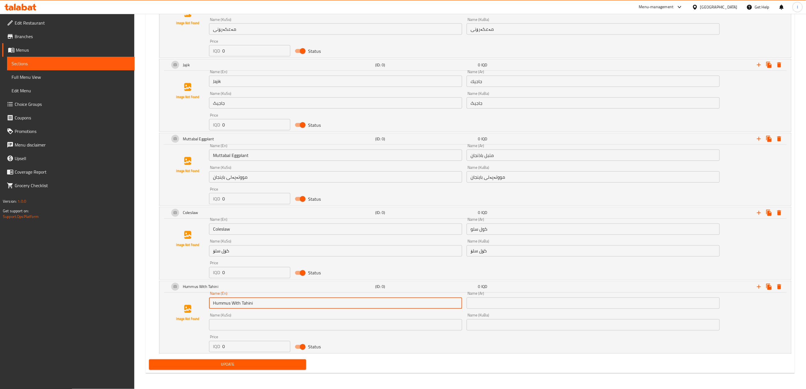
type input "Hummus With Tahini"
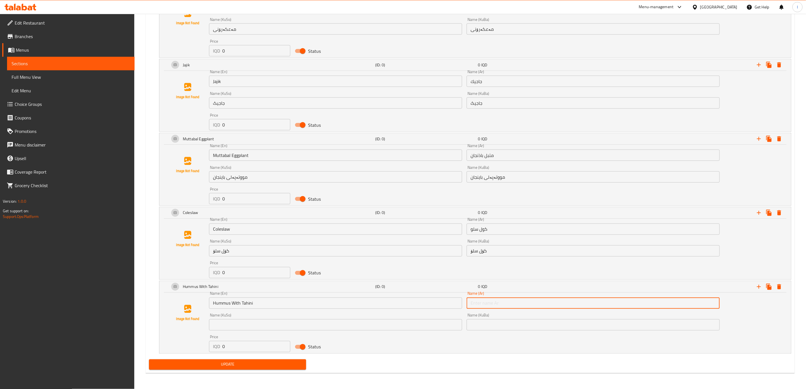
click at [549, 302] on input "text" at bounding box center [593, 303] width 253 height 11
paste input "حمص بطحينة"
type input "حمص بطحينة"
click at [521, 316] on div "Name (KuBa) Name (KuBa)" at bounding box center [593, 321] width 253 height 17
click at [520, 323] on input "text" at bounding box center [593, 324] width 253 height 11
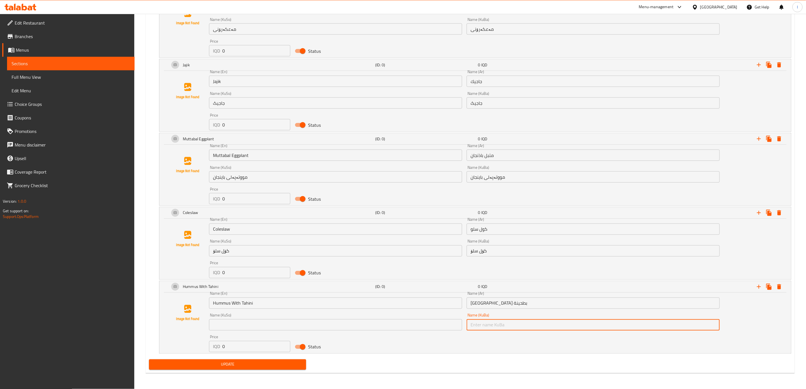
paste input "حومس بە تەحین"
type input "حومس بە تەحین"
click at [372, 335] on div "Name (En) Hummus With Tahini Name (En) Name (Ar) حمص بطحينة Name (Ar) Name (KuS…" at bounding box center [464, 321] width 515 height 65
click at [371, 331] on div "Name (KuSo) Name (KuSo)" at bounding box center [336, 322] width 258 height 22
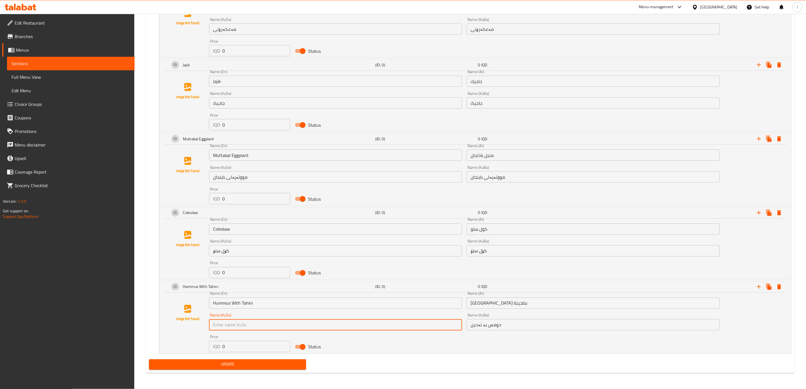
click at [368, 324] on input "text" at bounding box center [335, 324] width 253 height 11
paste input "حومس بە تەحین"
type input "حومس بە تەحین"
click at [298, 358] on div "Update" at bounding box center [228, 364] width 162 height 15
click at [297, 358] on div "Update" at bounding box center [228, 364] width 162 height 15
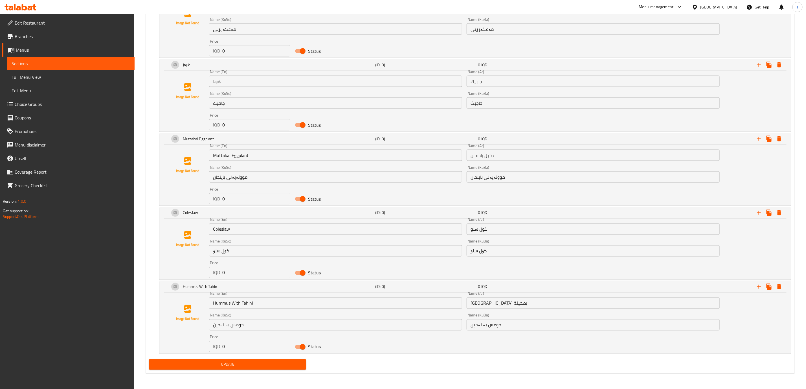
click at [297, 358] on div "Update" at bounding box center [228, 364] width 162 height 15
click at [298, 363] on span "Update" at bounding box center [228, 364] width 148 height 7
click at [398, 312] on div "Name (KuSo) حومس بە تەحین Name (KuSo)" at bounding box center [336, 322] width 258 height 22
click at [761, 286] on icon "Expand" at bounding box center [759, 286] width 7 height 7
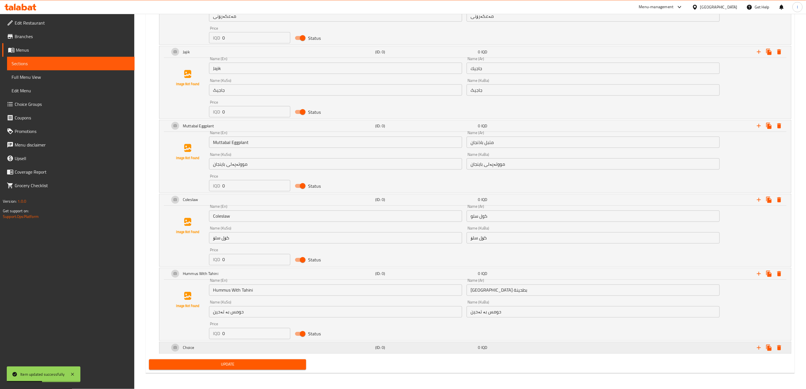
click at [383, 351] on div "(ID: 0)" at bounding box center [425, 348] width 103 height 8
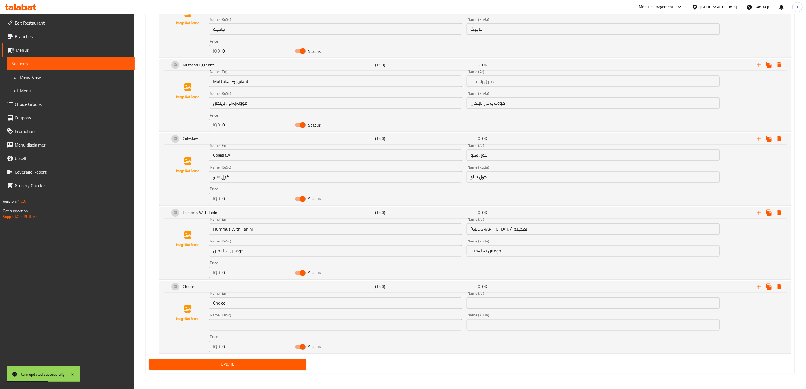
scroll to position [668, 0]
click at [328, 309] on input "Choice" at bounding box center [335, 303] width 253 height 11
paste input "Tabbouleh"
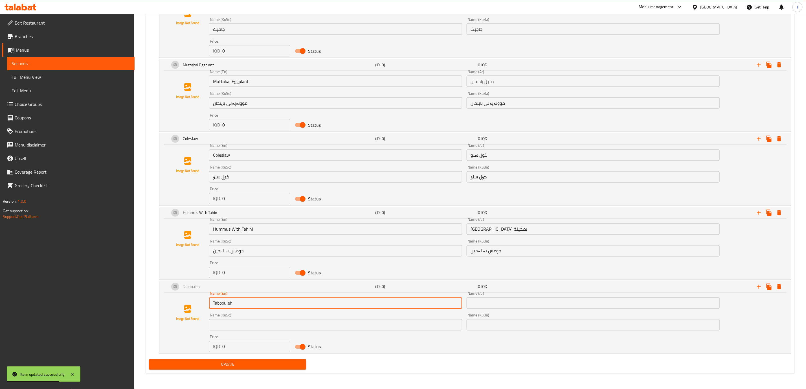
click at [260, 303] on input "Tabbouleh" at bounding box center [335, 303] width 253 height 11
type input "Tabbouleh"
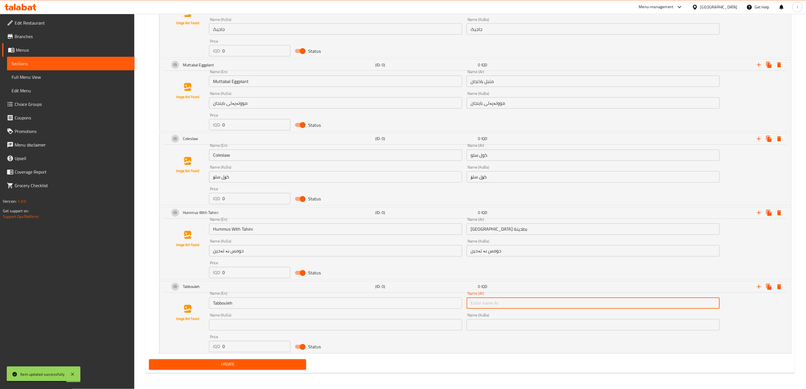
click at [534, 305] on input "text" at bounding box center [593, 303] width 253 height 11
paste input "تەبوولە"
click at [505, 306] on input "تەبوولە" at bounding box center [593, 303] width 253 height 11
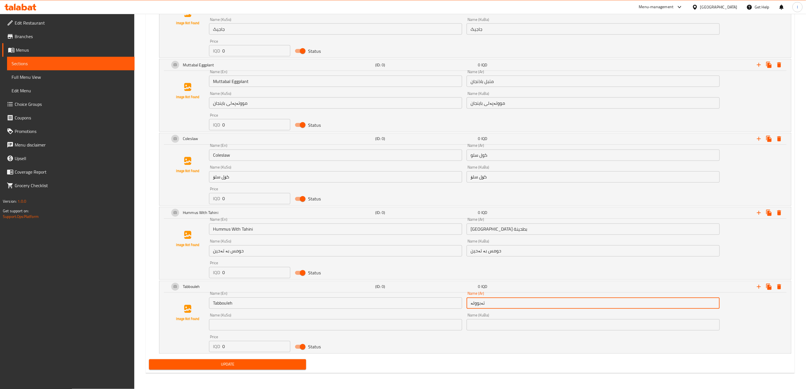
paste input "بولة"
type input "تبولة"
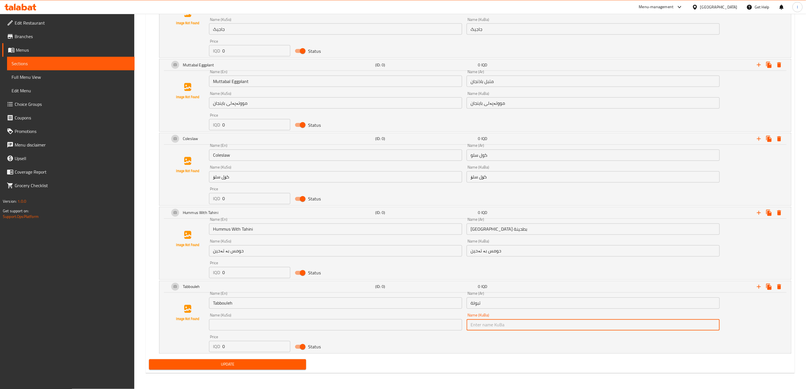
drag, startPoint x: 517, startPoint y: 321, endPoint x: 517, endPoint y: 325, distance: 4.3
click at [517, 323] on input "text" at bounding box center [593, 324] width 253 height 11
paste input "تەبوولە"
type input "تەبوولە"
click at [428, 322] on div "Name (En) Tabbouleh Name (En) Name (Ar) تبولة Name (Ar) Name (KuSo) Name (KuSo)…" at bounding box center [464, 321] width 515 height 65
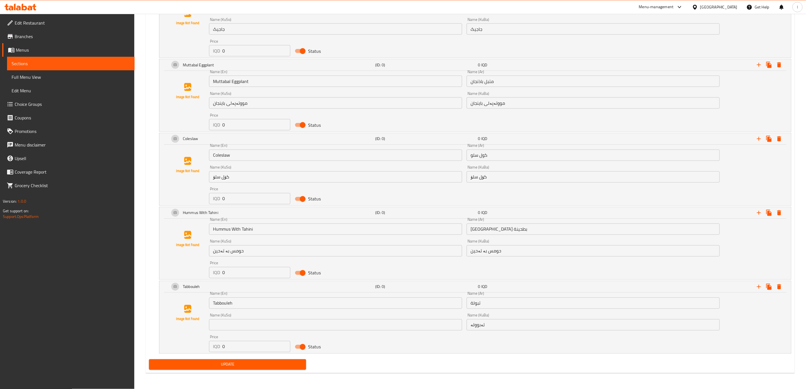
click at [428, 321] on input "text" at bounding box center [335, 324] width 253 height 11
paste input "تەبوولە"
type input "تەبوولە"
click at [278, 368] on button "Update" at bounding box center [227, 364] width 157 height 10
click at [758, 285] on icon "Expand" at bounding box center [759, 286] width 7 height 7
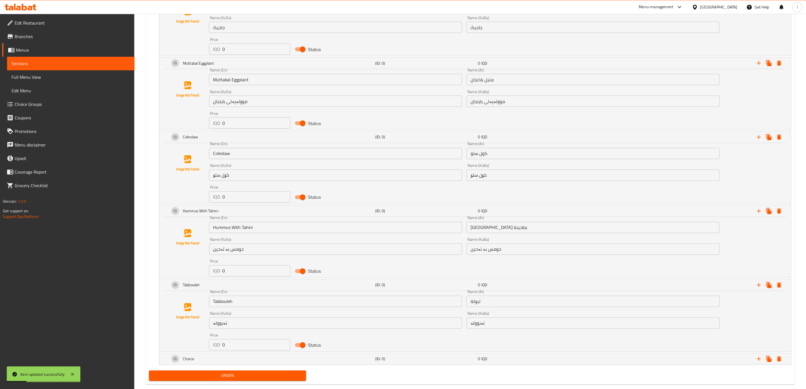
click at [583, 325] on input "تەبوولە" at bounding box center [593, 323] width 253 height 11
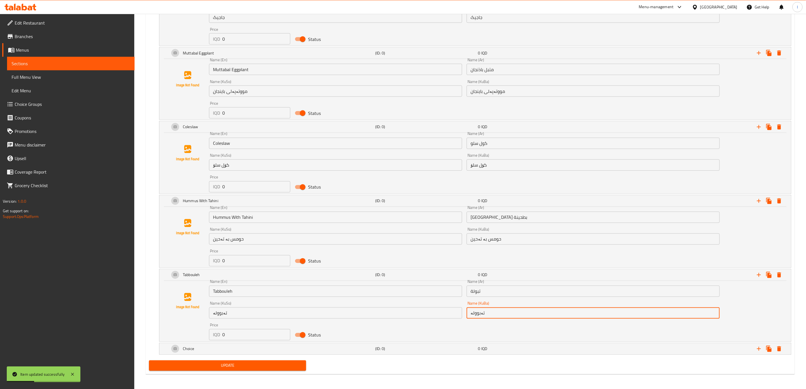
scroll to position [681, 0]
click at [590, 356] on div "Add variant Your Choice Of: (ID: 0) Min 1 , Max 1 Name (En) Your Choice Of: Nam…" at bounding box center [470, 40] width 647 height 633
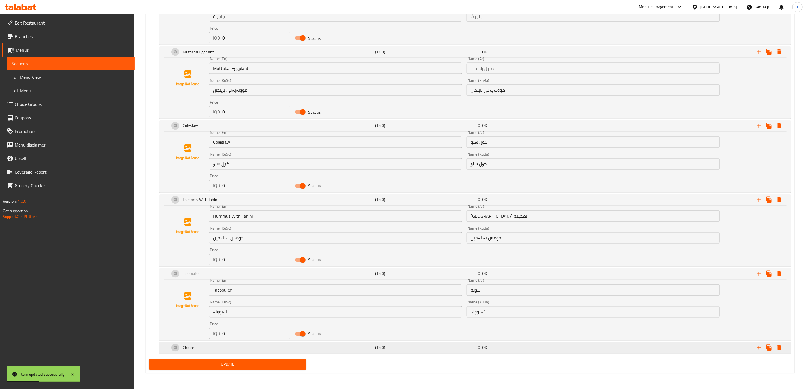
click at [589, 348] on div "Expand" at bounding box center [683, 348] width 206 height 12
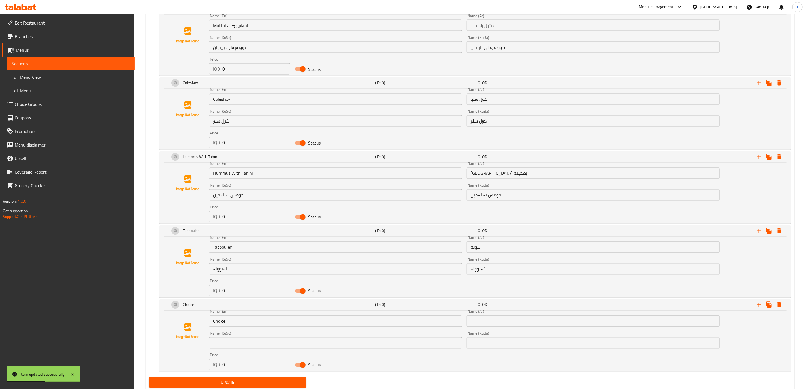
scroll to position [742, 0]
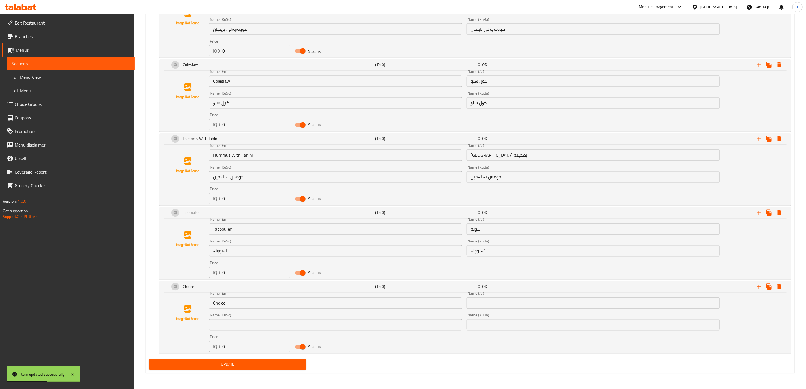
click at [541, 319] on input "text" at bounding box center [593, 324] width 253 height 11
paste input "Eggplant Salad"
type input "Eggplant Salad"
click at [399, 326] on input "text" at bounding box center [335, 324] width 253 height 11
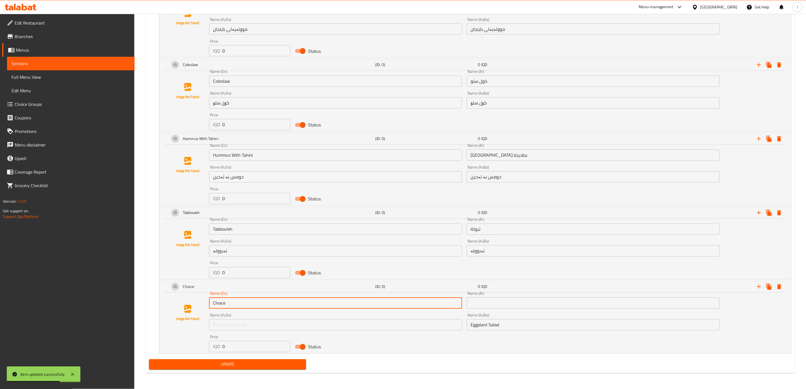
click at [403, 304] on input "Choice" at bounding box center [335, 303] width 253 height 11
paste input "Eggplant Salad"
click at [419, 298] on input "ChoiceEggplant Salad" at bounding box center [335, 303] width 253 height 11
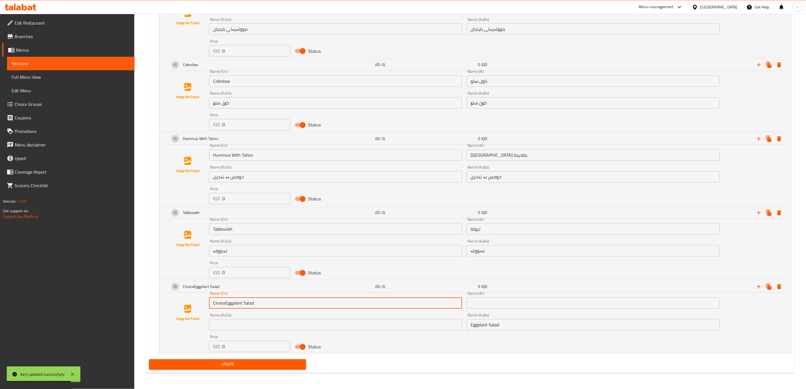
click at [419, 298] on input "ChoiceEggplant Salad" at bounding box center [335, 303] width 253 height 11
paste input "text"
type input "Eggplant Salad"
click at [526, 315] on div "Name (KuBa) Eggplant Salad Name (KuBa)" at bounding box center [593, 321] width 253 height 17
click at [510, 322] on input "Eggplant Salad" at bounding box center [593, 324] width 253 height 11
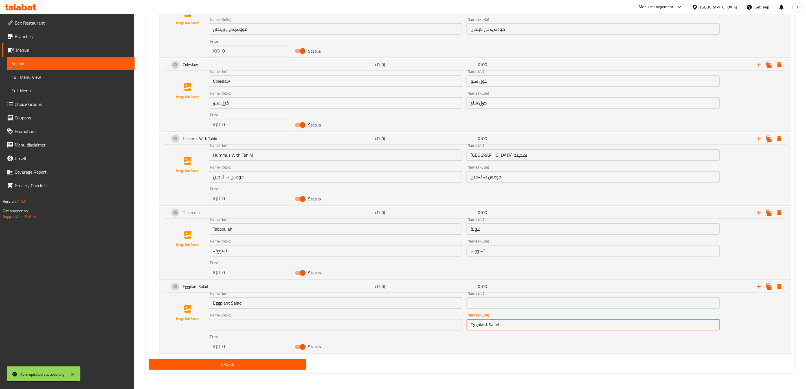
click at [510, 322] on input "Eggplant Salad" at bounding box center [593, 324] width 253 height 11
paste input "باینجانیە"
type input "باینجانیە"
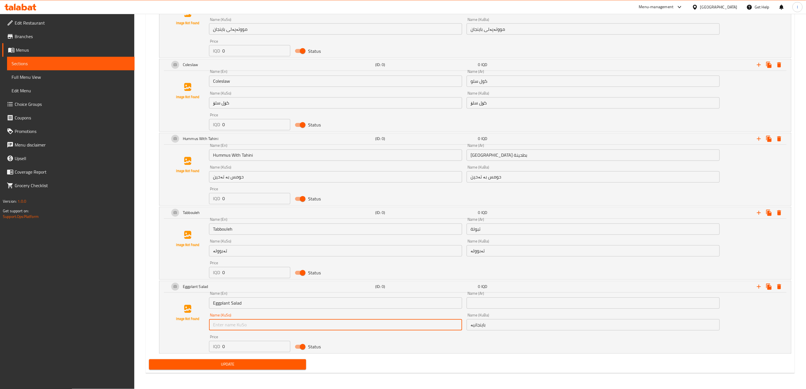
click at [348, 321] on input "text" at bounding box center [335, 324] width 253 height 11
paste input "باینجانیە"
type input "باینجانیە"
drag, startPoint x: 483, startPoint y: 310, endPoint x: 482, endPoint y: 303, distance: 7.7
click at [482, 307] on div "Name (Ar) Name (Ar)" at bounding box center [594, 300] width 258 height 22
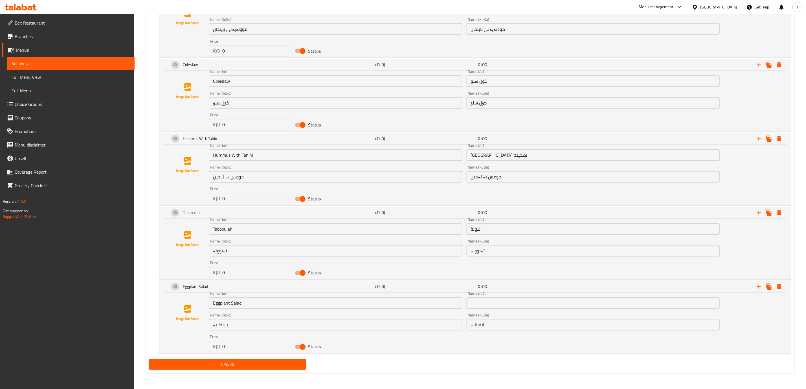
click at [482, 303] on input "text" at bounding box center [593, 303] width 253 height 11
paste input "باذنجانية"
type input "باذنجانية"
click at [261, 368] on span "Update" at bounding box center [228, 364] width 148 height 7
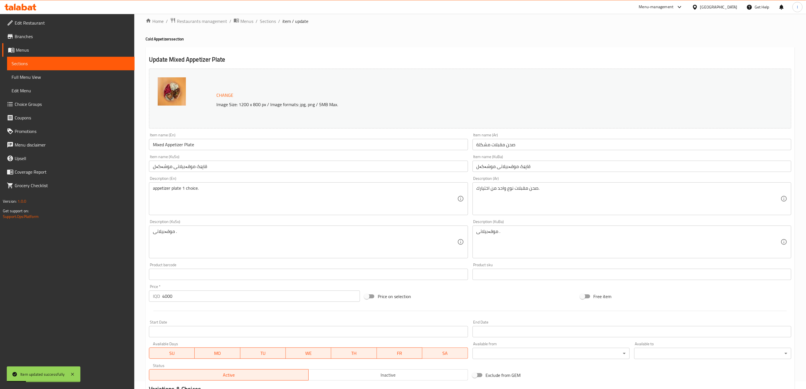
scroll to position [0, 0]
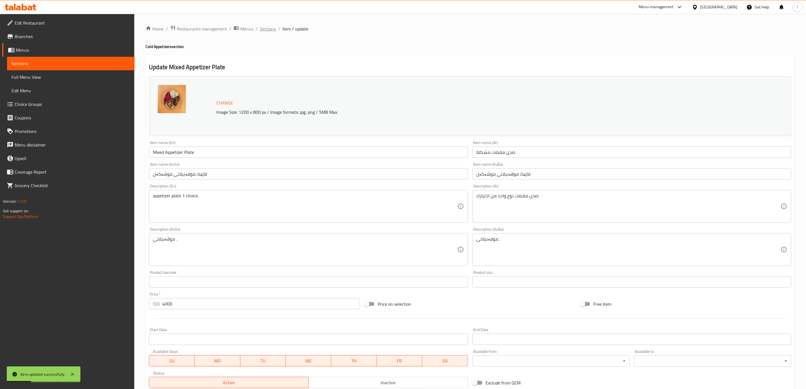
click at [264, 28] on span "Sections" at bounding box center [268, 28] width 16 height 7
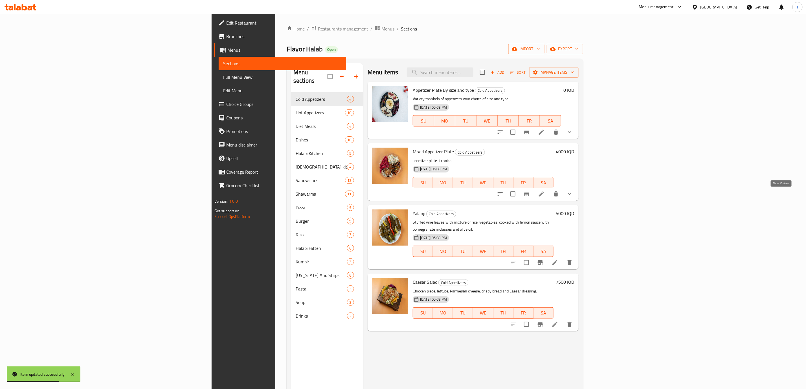
click at [573, 195] on icon "show more" at bounding box center [570, 194] width 7 height 7
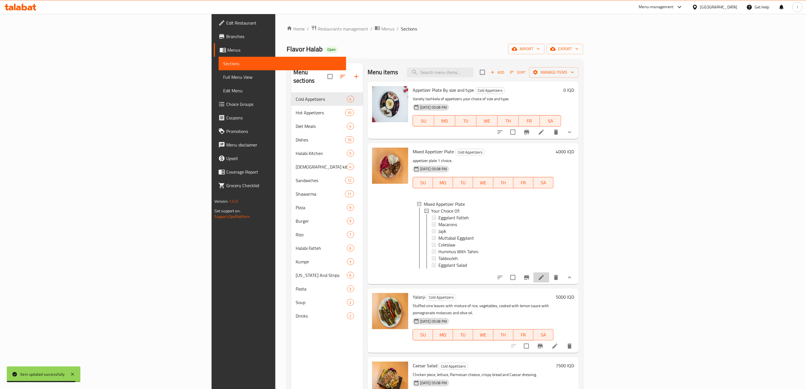
click at [550, 279] on li at bounding box center [542, 277] width 16 height 10
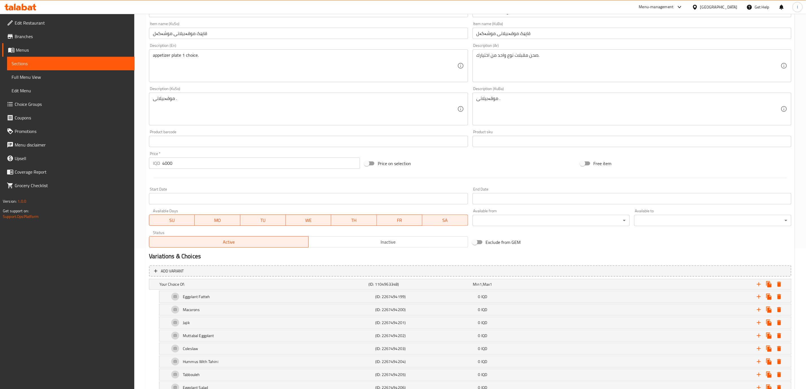
scroll to position [182, 0]
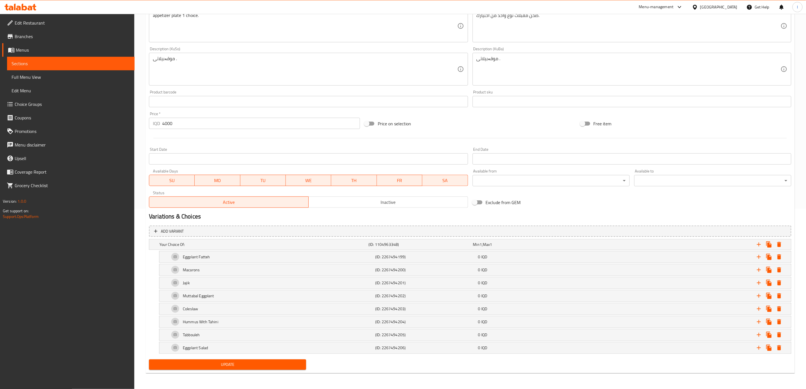
click at [52, 71] on link "Full Menu View" at bounding box center [71, 77] width 128 height 14
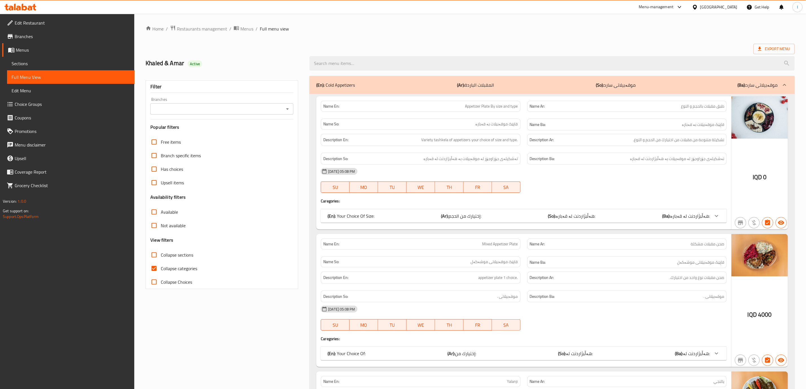
click at [246, 107] on input "Branches" at bounding box center [217, 109] width 130 height 8
drag, startPoint x: 231, startPoint y: 130, endPoint x: 230, endPoint y: 121, distance: 9.0
click at [230, 121] on ul "All Flavor Halab, Al wazeerya Flavor Halab, Zayona" at bounding box center [222, 133] width 143 height 35
click at [223, 130] on li "Flavor Halab, Al wazeerya" at bounding box center [222, 133] width 143 height 10
type input "Flavor Halab, Al wazeerya"
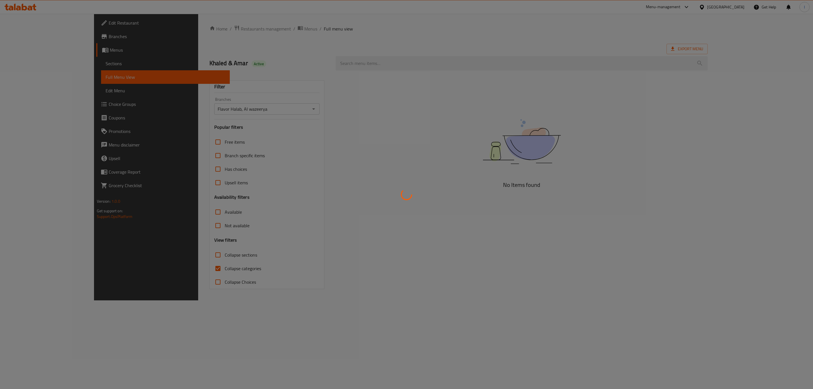
click at [185, 274] on div at bounding box center [406, 194] width 813 height 389
click at [171, 265] on div at bounding box center [406, 194] width 813 height 389
click at [162, 266] on div at bounding box center [406, 194] width 813 height 389
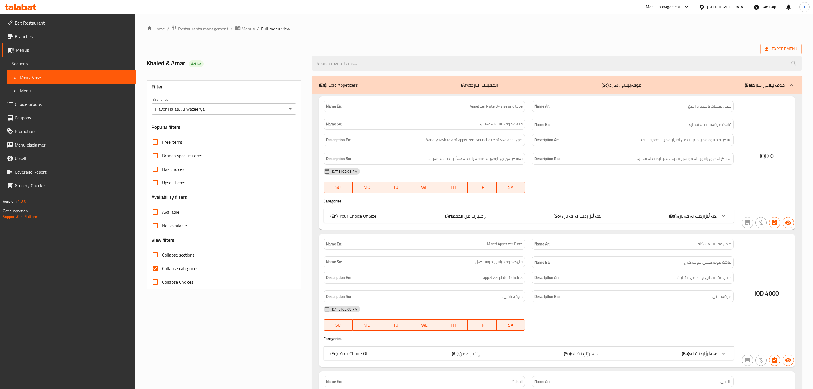
click at [161, 269] on div at bounding box center [406, 194] width 813 height 389
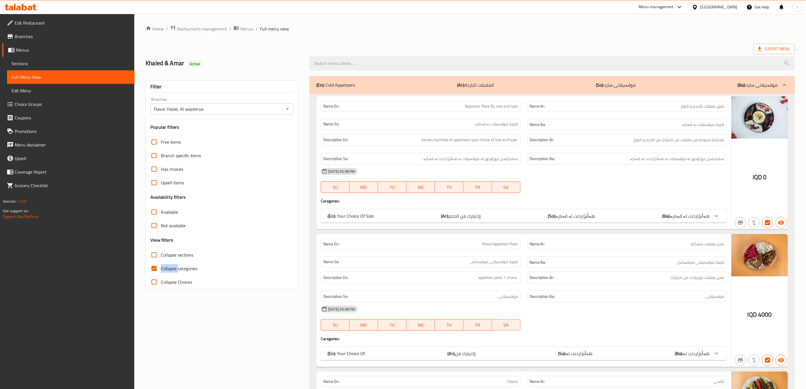
click at [161, 269] on span "Collapse categories" at bounding box center [179, 268] width 36 height 7
click at [161, 269] on input "Collapse categories" at bounding box center [154, 269] width 14 height 14
checkbox input "false"
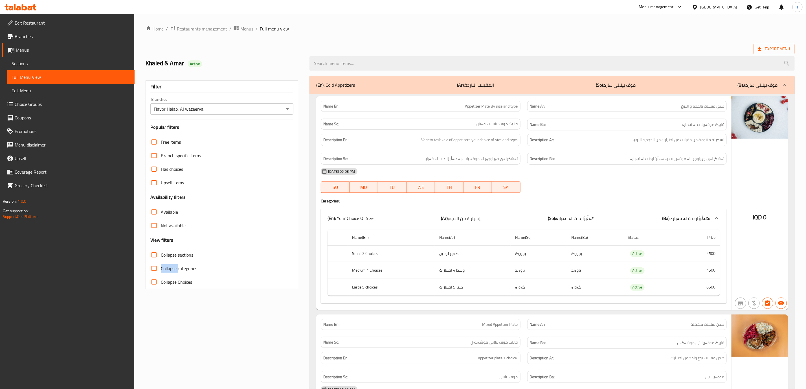
click at [165, 253] on span "Collapse sections" at bounding box center [177, 255] width 32 height 7
click at [161, 253] on input "Collapse sections" at bounding box center [154, 255] width 14 height 14
checkbox input "true"
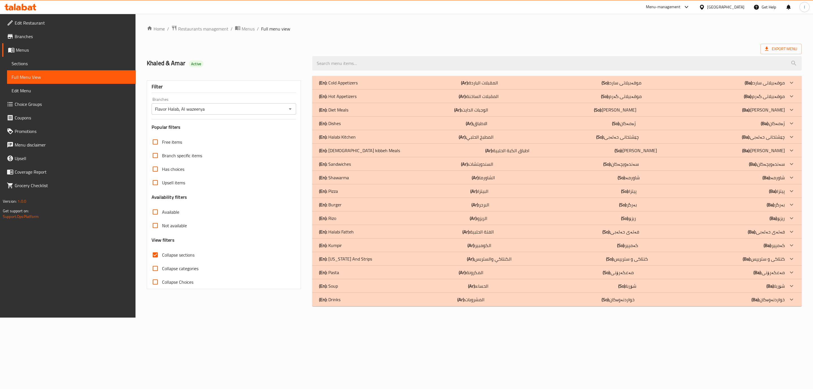
click at [378, 88] on div "(En): Cold Appetizers (Ar): المقبلات الباردة (So): موقەبیلاتی سارد (Ba): موقەبی…" at bounding box center [556, 83] width 489 height 14
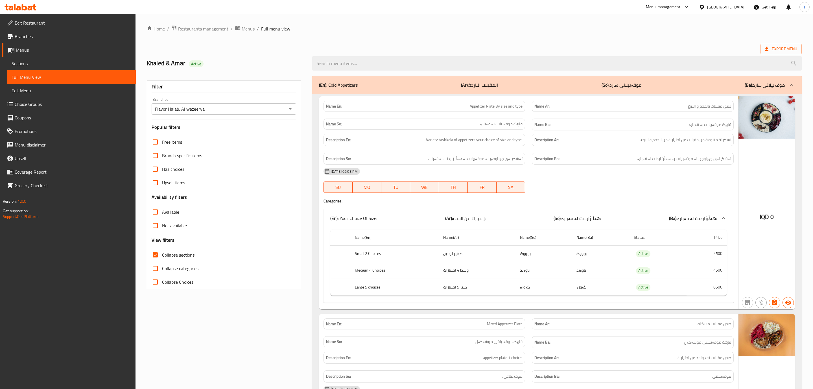
click at [383, 78] on div "(En): Cold Appetizers (Ar): المقبلات الباردة (So): موقەبیلاتی سارد (Ba): موقەبی…" at bounding box center [556, 85] width 489 height 18
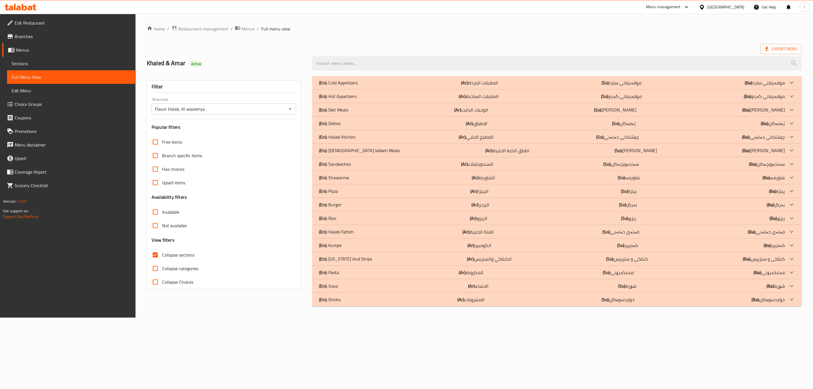
click at [383, 83] on div "(En): Cold Appetizers (Ar): المقبلات الباردة (So): موقەبیلاتی سارد (Ba): موقەبی…" at bounding box center [552, 82] width 466 height 7
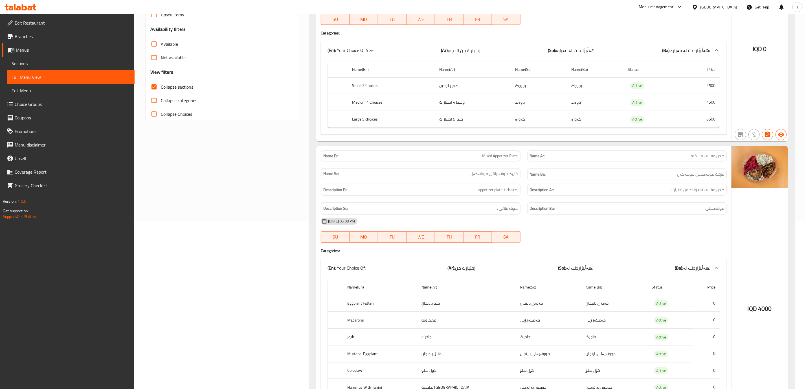
scroll to position [282, 0]
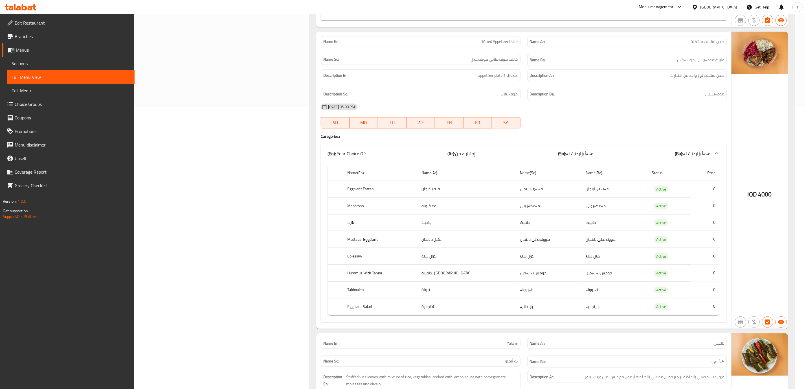
click at [650, 126] on div "25-08-2025 05:08 PM SU MO TU WE TH FR SA" at bounding box center [524, 116] width 413 height 32
click at [481, 41] on p "Name En: Mixed Appetizer Plate" at bounding box center [420, 42] width 194 height 6
click at [605, 79] on h6 "Description Ar: صحن مقبلات نوع واحد من اختيارك." at bounding box center [627, 75] width 194 height 7
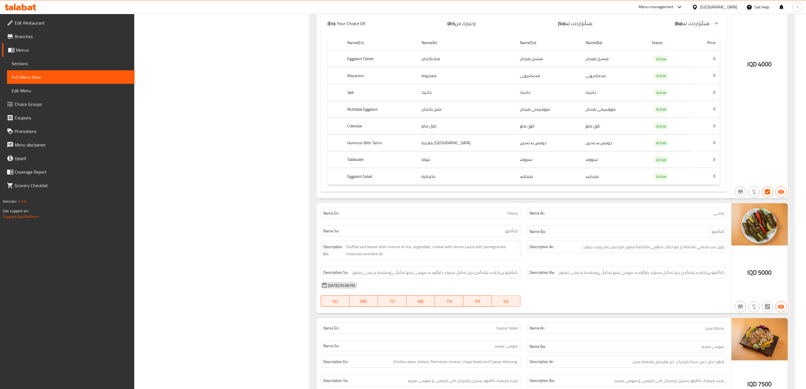
scroll to position [271, 0]
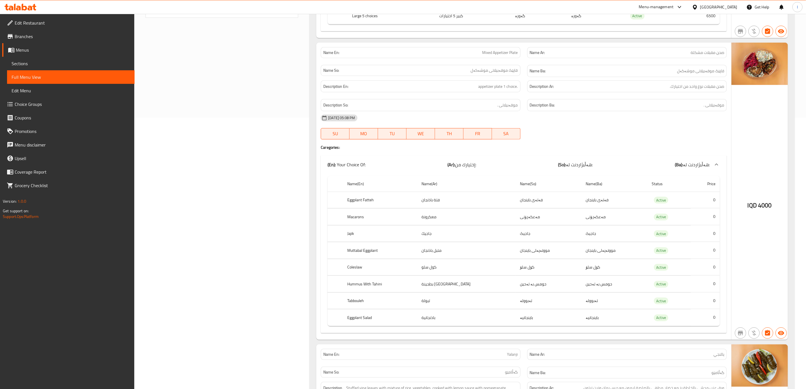
click at [513, 52] on span "Mixed Appetizer Plate" at bounding box center [501, 53] width 36 height 6
click at [561, 51] on div "Name Ar: صحن مقبلات مشكلة" at bounding box center [628, 52] width 200 height 11
click at [513, 53] on span "Mixed Appetizer Plate" at bounding box center [501, 53] width 36 height 6
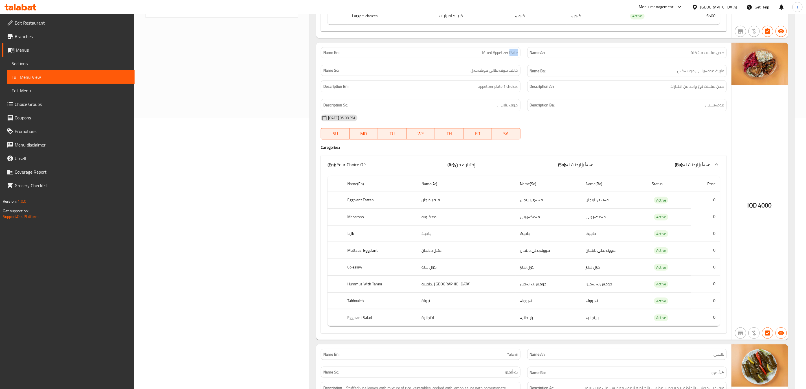
click at [513, 53] on span "Mixed Appetizer Plate" at bounding box center [501, 53] width 36 height 6
drag, startPoint x: 657, startPoint y: 69, endPoint x: 687, endPoint y: 49, distance: 35.5
click at [687, 49] on div "Name En: Mixed Appetizer Plate Name Ar: صحن مقبلات مشكلة Name So: قاپێک موقەبیل…" at bounding box center [524, 62] width 413 height 37
click at [517, 73] on span "قاپێک موقەبیلاتی موشەکەل" at bounding box center [494, 70] width 47 height 6
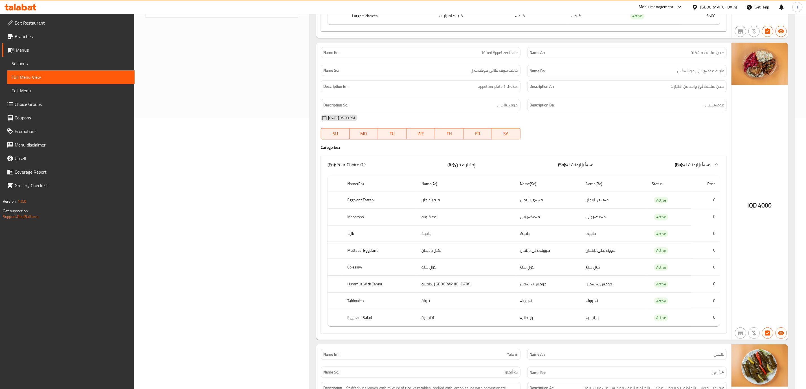
click at [494, 47] on div "Name En: Mixed Appetizer Plate" at bounding box center [421, 53] width 206 height 18
click at [494, 53] on span "Mixed Appetizer Plate" at bounding box center [501, 53] width 36 height 6
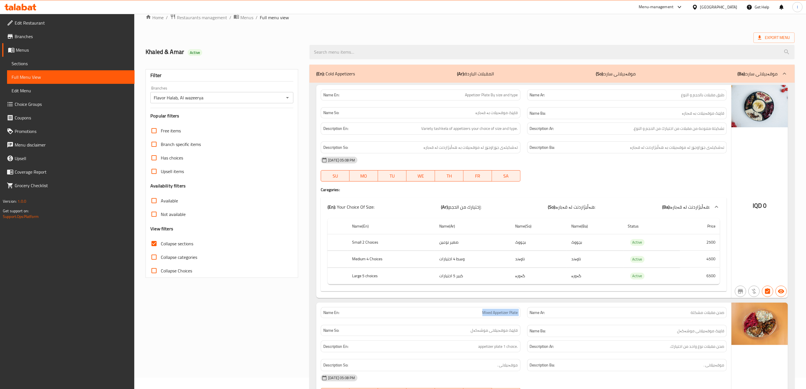
scroll to position [0, 0]
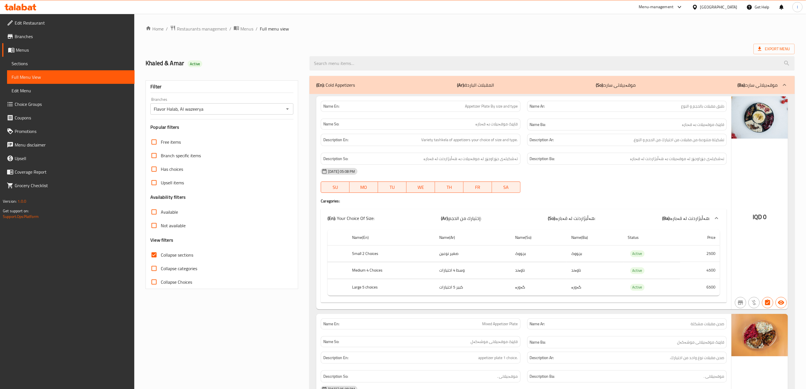
click at [371, 251] on th "Small 2 Choices" at bounding box center [391, 253] width 87 height 17
click at [368, 253] on th "Small 2 Choices" at bounding box center [391, 253] width 87 height 17
copy th "Small 2 Choices"
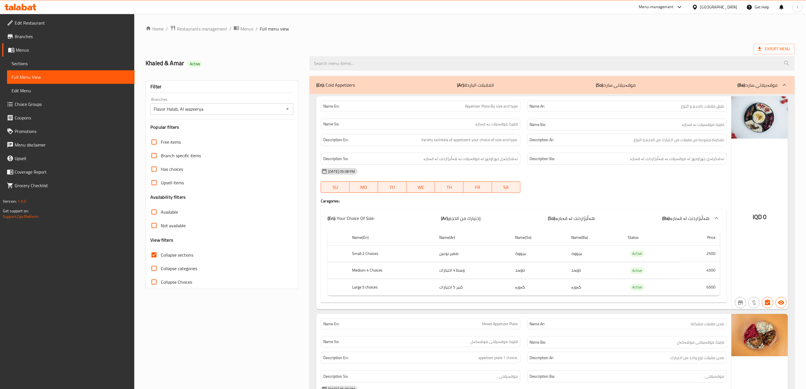
click at [373, 270] on th "Medium 4 Choices" at bounding box center [391, 270] width 87 height 17
copy th "Medium 4 Choices"
click at [367, 290] on th "Large 5 choices" at bounding box center [391, 287] width 87 height 17
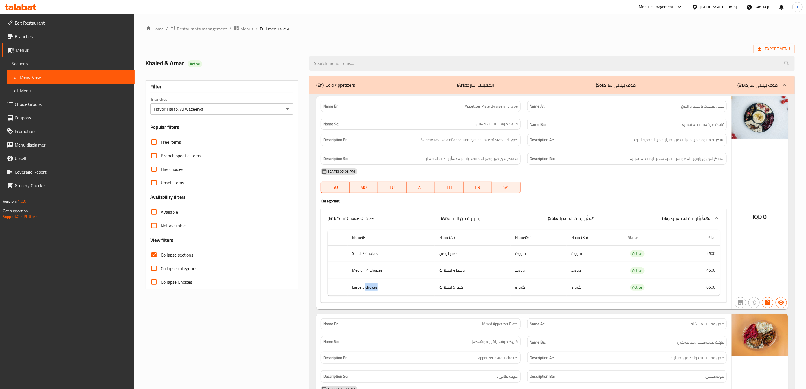
click at [367, 290] on th "Large 5 choices" at bounding box center [391, 287] width 87 height 17
copy th "Large 5 choices"
click at [45, 60] on span "Sections" at bounding box center [71, 63] width 119 height 7
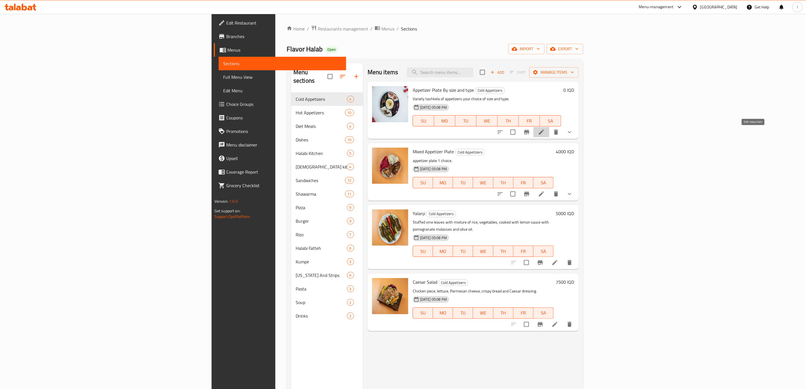
click at [545, 135] on icon at bounding box center [541, 132] width 7 height 7
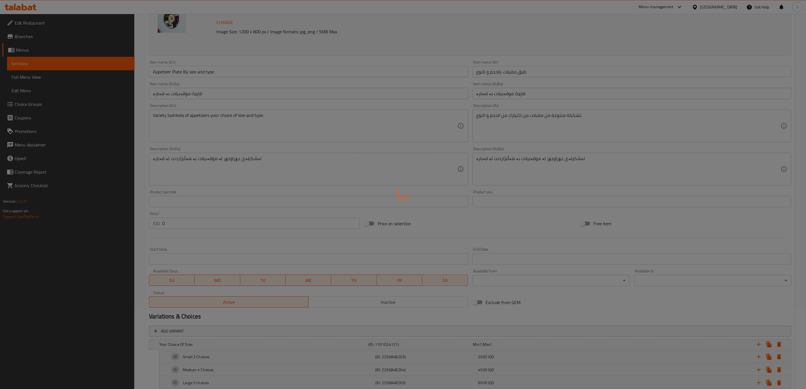
scroll to position [116, 0]
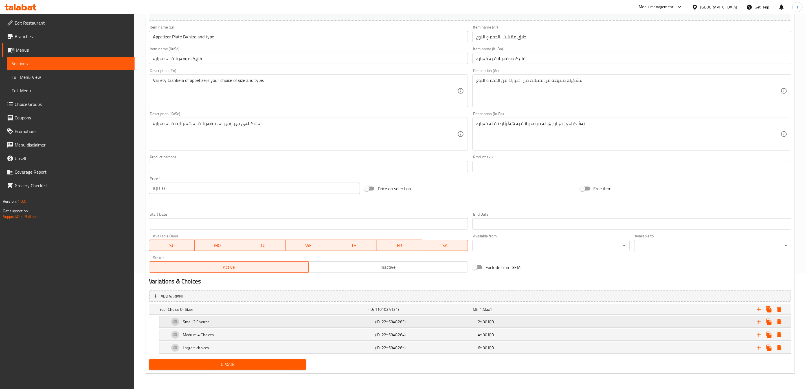
click at [384, 315] on div "Small 2 Choices (ID: 2256848263) 2500 IQD" at bounding box center [477, 322] width 617 height 14
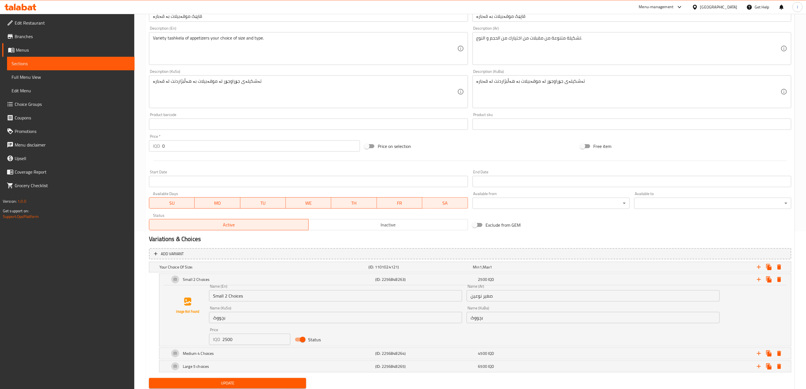
scroll to position [177, 0]
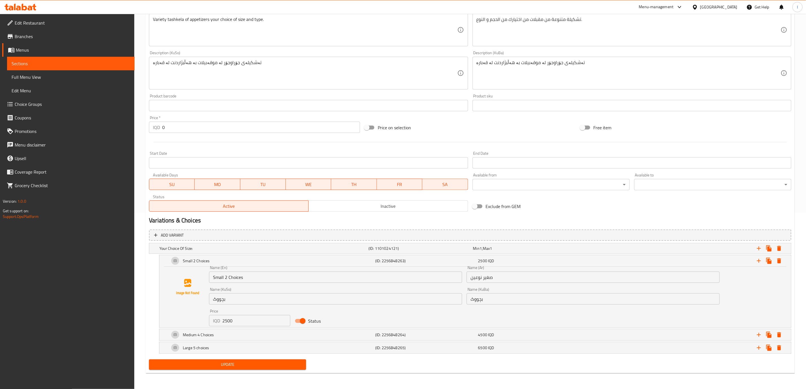
click at [248, 282] on div "Name (En) Small 2 Choices Name (En)" at bounding box center [336, 274] width 258 height 22
click at [248, 281] on input "Small 2 Choices" at bounding box center [335, 277] width 253 height 11
click at [283, 338] on div "Medium 4 Choices" at bounding box center [272, 335] width 206 height 14
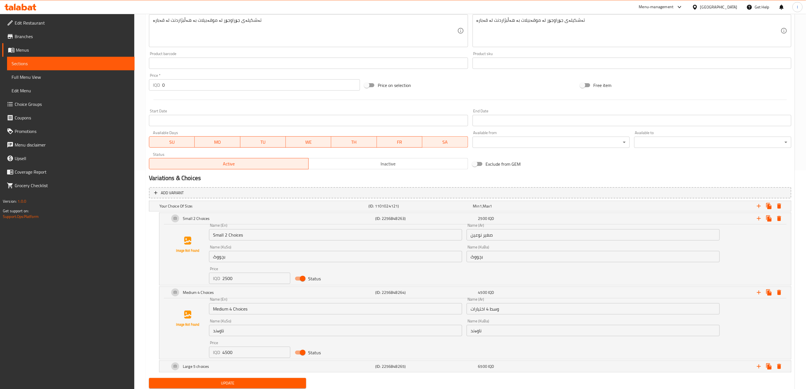
scroll to position [238, 0]
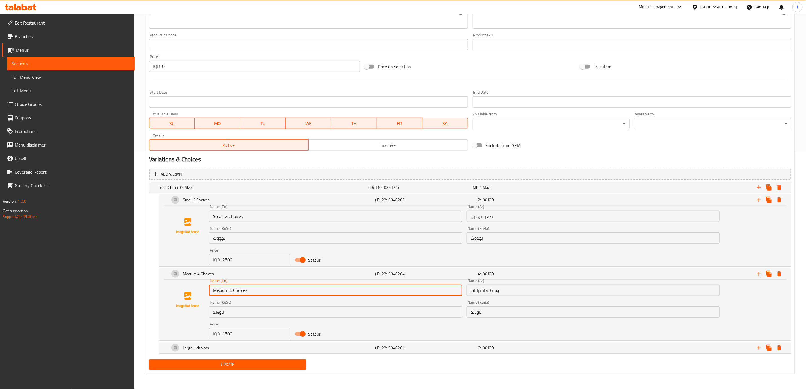
click at [267, 294] on input "Medium 4 Choices" at bounding box center [335, 290] width 253 height 11
click at [311, 351] on div "Large 5 choices" at bounding box center [272, 348] width 206 height 14
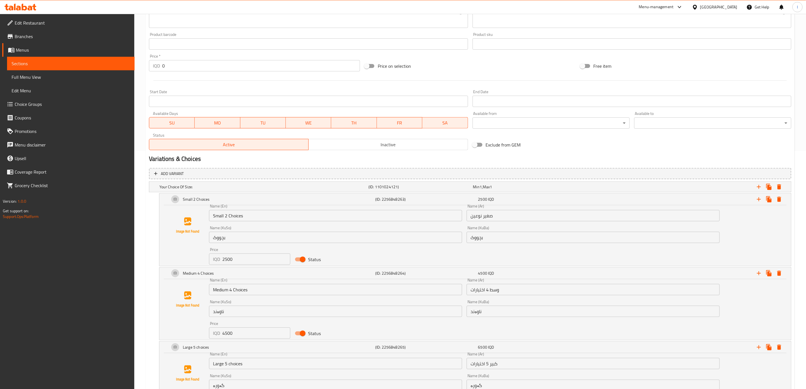
drag, startPoint x: 274, startPoint y: 375, endPoint x: 271, endPoint y: 368, distance: 7.2
click at [274, 375] on div "Name (KuSo) گەورە Name (KuSo)" at bounding box center [335, 382] width 253 height 17
click at [271, 363] on input "Large 5 choices" at bounding box center [335, 363] width 253 height 11
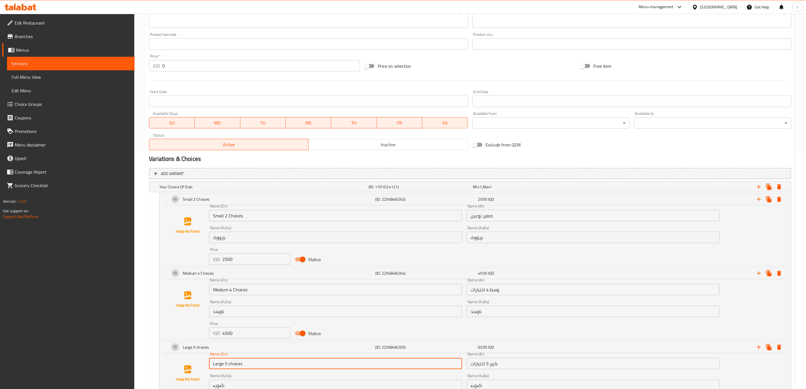
click at [271, 363] on input "Large 5 choices" at bounding box center [335, 363] width 253 height 11
click at [31, 9] on icon at bounding box center [30, 8] width 5 height 5
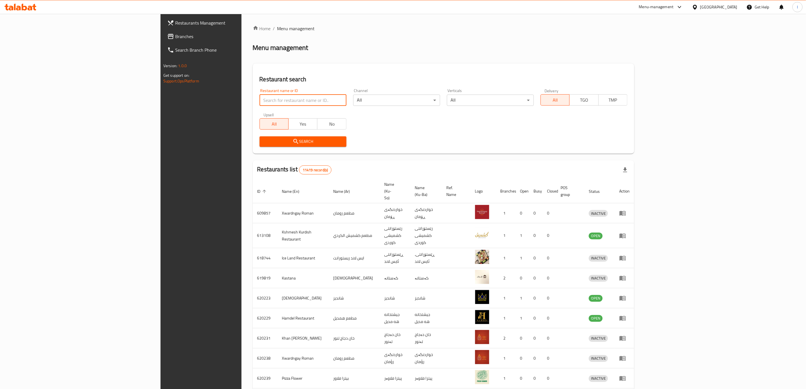
click at [260, 98] on input "search" at bounding box center [303, 100] width 87 height 11
click at [260, 101] on input "search" at bounding box center [303, 100] width 87 height 11
paste input "Bonbon Chocola"
type input "Bonbon Chocola"
click at [264, 144] on span "Search" at bounding box center [303, 141] width 78 height 7
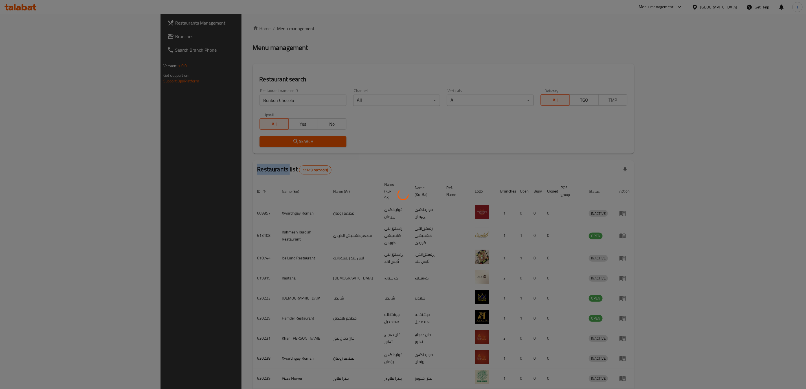
click at [213, 144] on div at bounding box center [403, 194] width 806 height 389
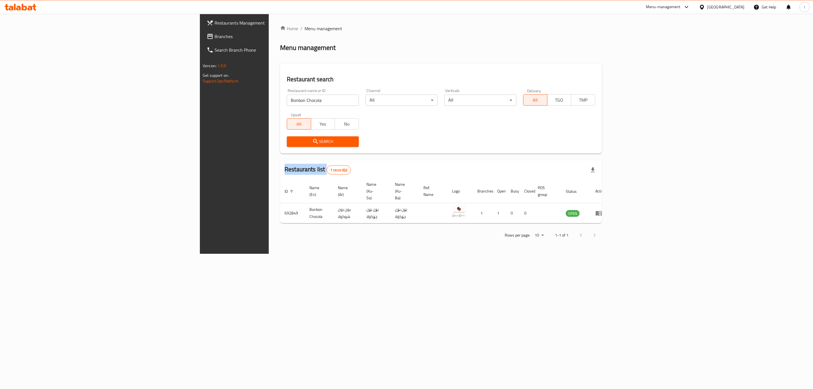
click at [213, 144] on div at bounding box center [406, 194] width 813 height 389
click at [606, 210] on link "enhanced table" at bounding box center [600, 213] width 10 height 7
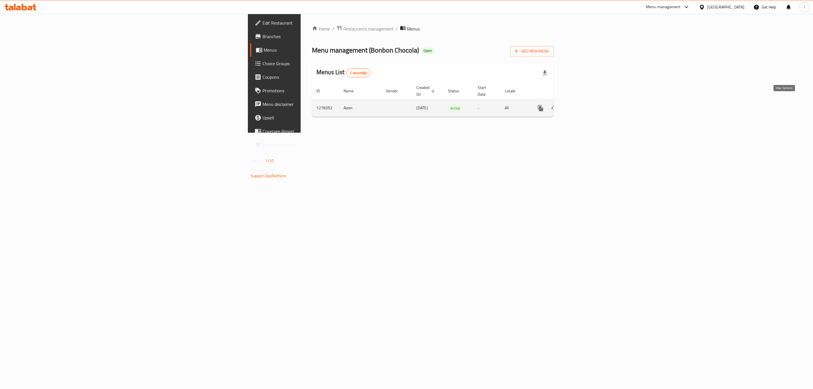
click at [585, 105] on icon "enhanced table" at bounding box center [581, 108] width 7 height 7
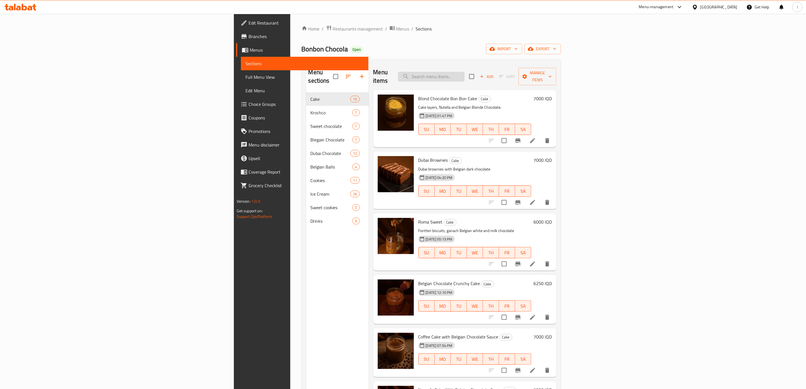
drag, startPoint x: 483, startPoint y: 73, endPoint x: 490, endPoint y: 69, distance: 8.1
click at [487, 71] on div "Menu items Add Sort Manage items" at bounding box center [464, 76] width 183 height 27
click at [465, 72] on input "search" at bounding box center [431, 77] width 67 height 10
paste input "Nutella And Caramel Dream Cup"
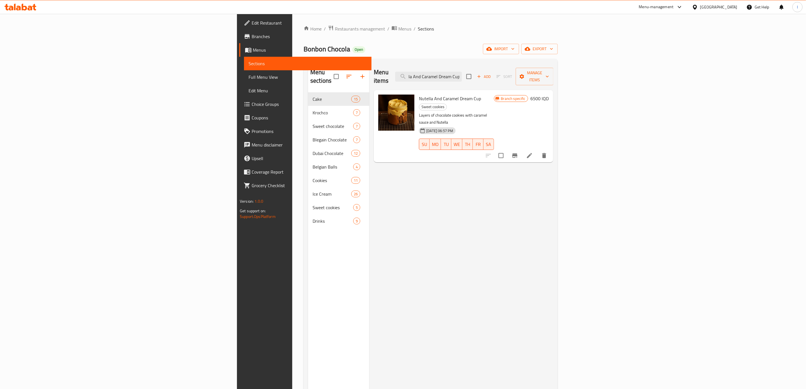
type input "Nutella And Caramel Dream Cup"
click at [249, 79] on span "Full Menu View" at bounding box center [308, 77] width 119 height 7
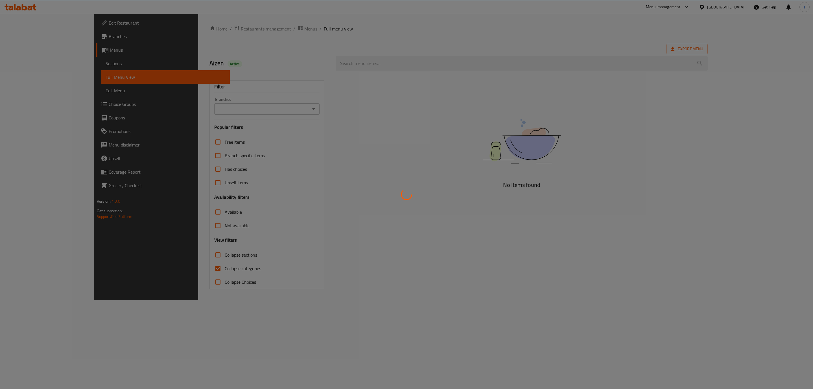
click at [456, 102] on div at bounding box center [406, 194] width 813 height 389
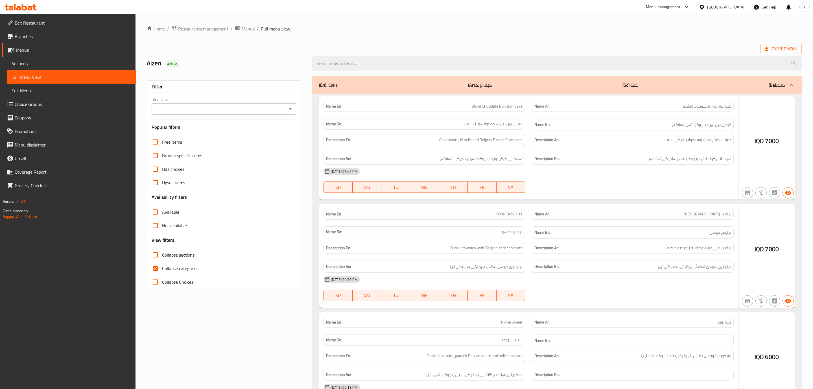
click at [501, 57] on div at bounding box center [406, 194] width 813 height 389
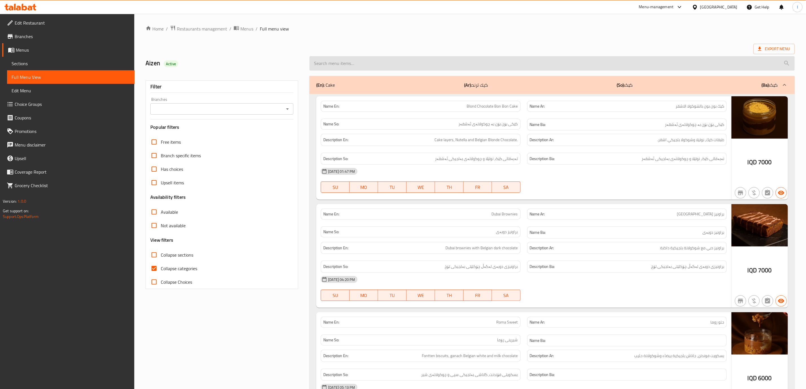
click at [468, 71] on input "search" at bounding box center [553, 63] width 486 height 14
click at [470, 68] on input "search" at bounding box center [553, 63] width 486 height 14
paste input "Nutella And Caramel Dream Cup"
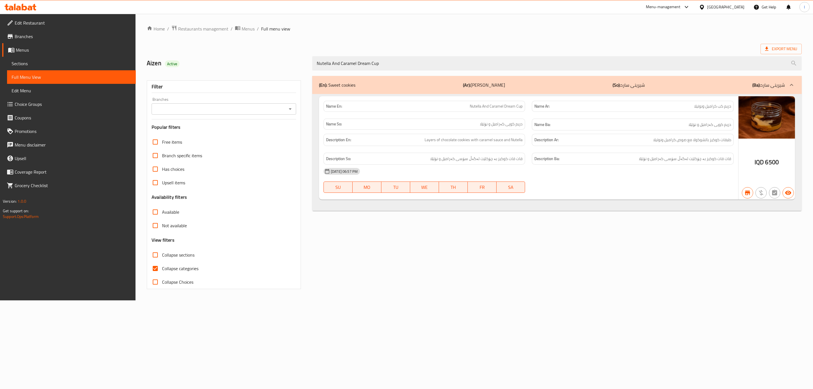
click at [268, 104] on div "Branches" at bounding box center [224, 108] width 145 height 11
type input "Nutella And Caramel Dream Cup"
click at [265, 108] on input "Branches" at bounding box center [219, 109] width 132 height 8
click at [229, 131] on li "Bonbon Chocola, Zayona" at bounding box center [223, 133] width 144 height 10
type input "Bonbon Chocola, Zayona"
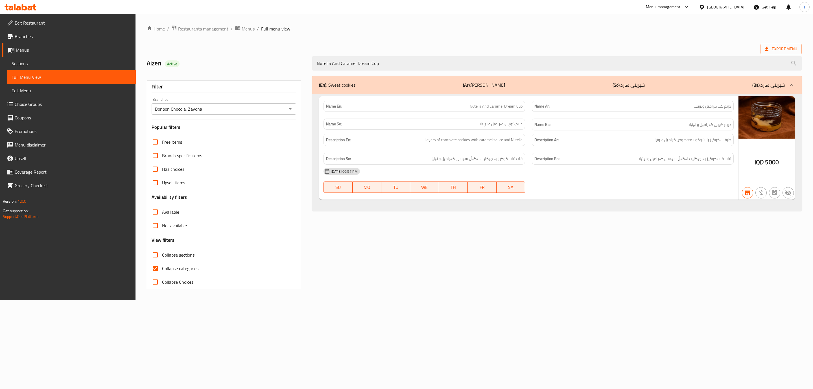
click at [168, 257] on div at bounding box center [406, 194] width 813 height 389
click at [159, 270] on input "Collapse categories" at bounding box center [155, 269] width 14 height 14
checkbox input "false"
click at [178, 256] on span "Collapse sections" at bounding box center [178, 255] width 32 height 7
click at [162, 256] on input "Collapse sections" at bounding box center [155, 255] width 14 height 14
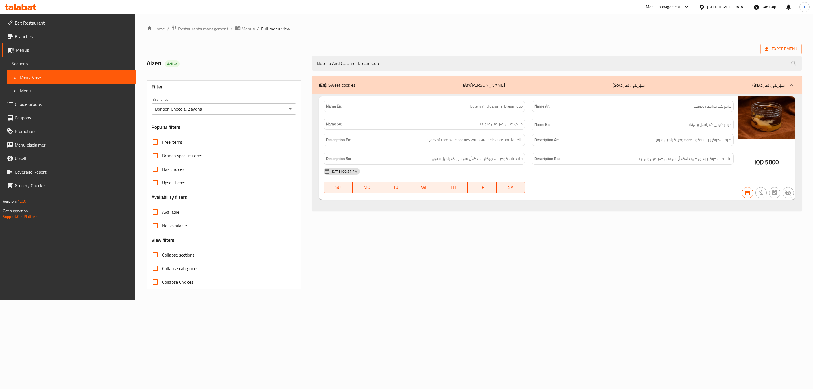
checkbox input "true"
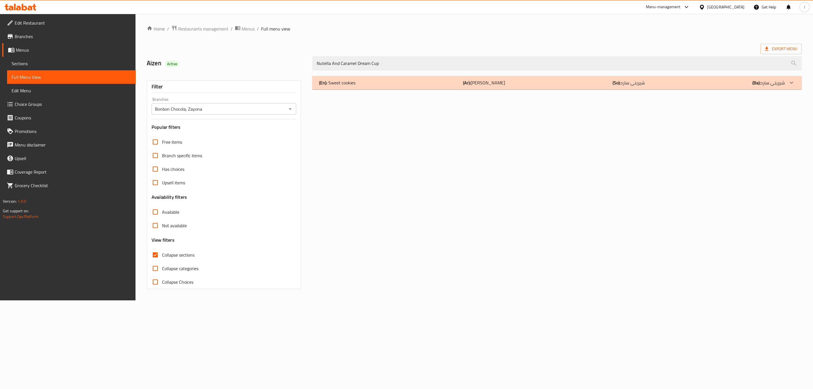
click at [542, 71] on div "Nutella And Caramel Dream Cup" at bounding box center [557, 63] width 496 height 21
click at [542, 57] on input "Nutella And Caramel Dream Cup" at bounding box center [556, 63] width 489 height 14
type input "Nutella And Caramel Dream Cup"
click at [474, 75] on div "(En): Sweet cookies (Ar): سويت كوكيز (So): شیرینی سارد (Ba): شیرینی سارد Name E…" at bounding box center [557, 183] width 496 height 220
click at [471, 80] on b "(Ar):" at bounding box center [467, 82] width 8 height 8
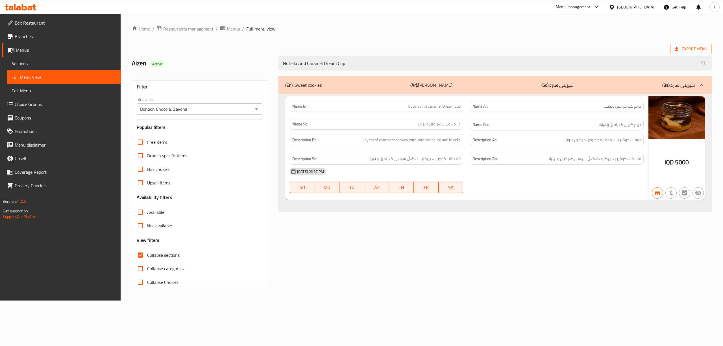
click at [20, 10] on icon at bounding box center [18, 8] width 5 height 5
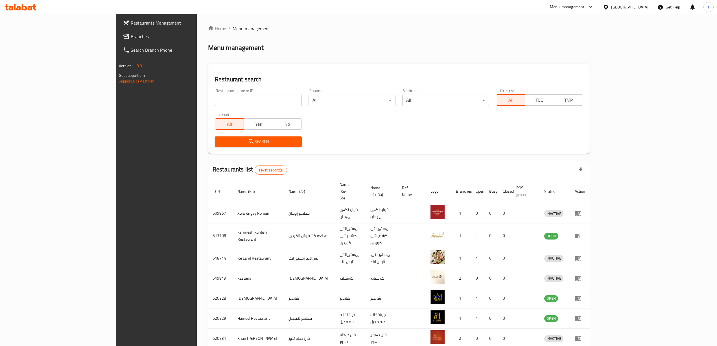
click at [211, 107] on div "Restaurant name or ID Restaurant name or ID" at bounding box center [258, 97] width 94 height 24
click at [215, 101] on input "search" at bounding box center [258, 100] width 87 height 11
paste input "Burger Crispy Restaurant"
type input "Burger Crispy Restaurant"
click at [248, 139] on icon "submit" at bounding box center [251, 141] width 7 height 7
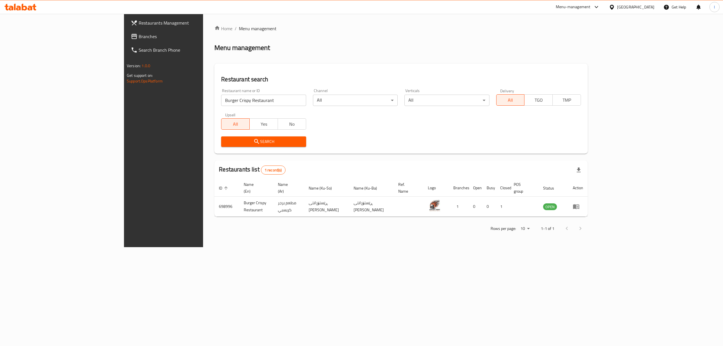
drag, startPoint x: 213, startPoint y: 155, endPoint x: 222, endPoint y: 146, distance: 12.6
click at [217, 151] on div "Home / Menu management Menu management Restaurant search Restaurant name or ID …" at bounding box center [400, 130] width 373 height 211
click at [222, 146] on button "Search" at bounding box center [263, 141] width 85 height 10
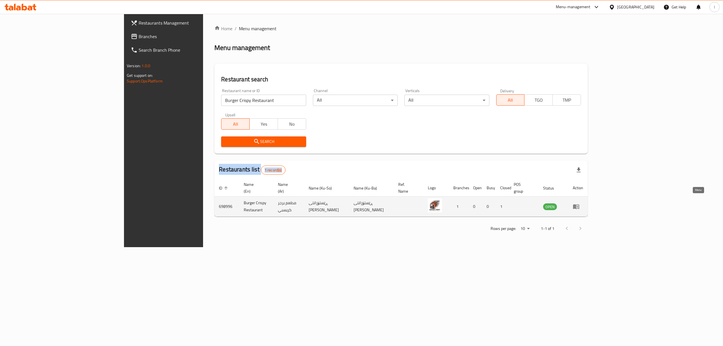
click at [579, 203] on icon "enhanced table" at bounding box center [575, 206] width 7 height 7
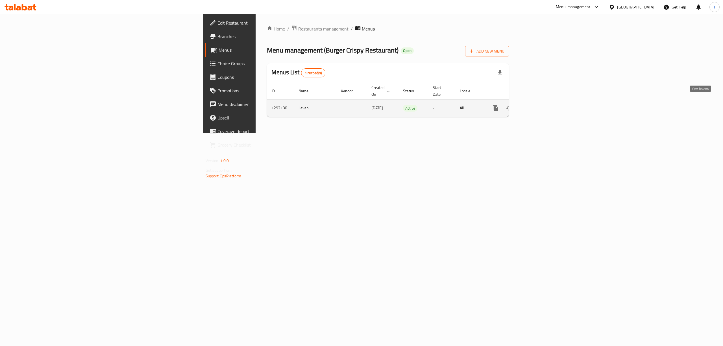
click at [539, 105] on icon "enhanced table" at bounding box center [536, 108] width 7 height 7
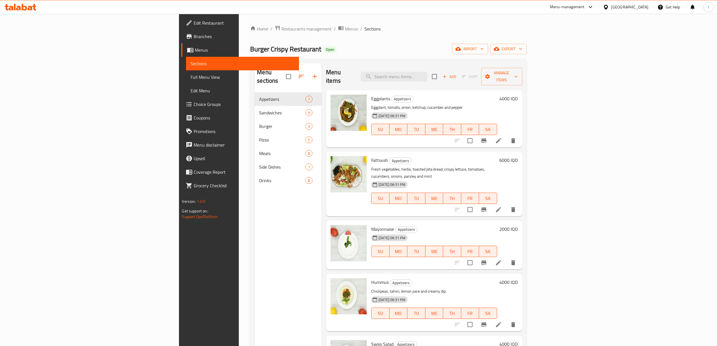
click at [250, 39] on div "Home / Restaurants management / Menus / Sections Burger Crispy Restaurant Open …" at bounding box center [388, 219] width 276 height 388
click at [345, 32] on span "Menus" at bounding box center [351, 28] width 13 height 7
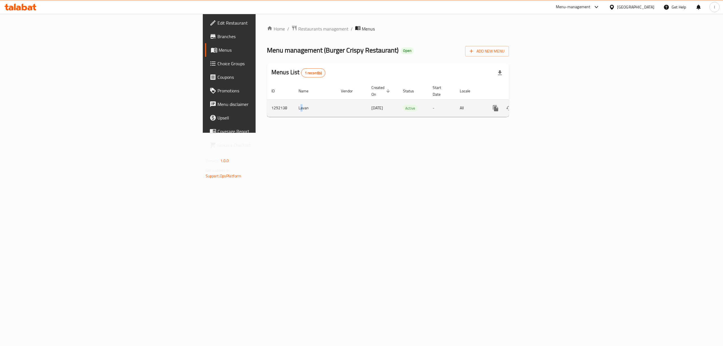
click at [294, 102] on td "Lavan" at bounding box center [315, 107] width 42 height 17
click at [502, 107] on button "more" at bounding box center [496, 108] width 14 height 14
click at [678, 113] on strong "Copy menu" at bounding box center [669, 113] width 21 height 7
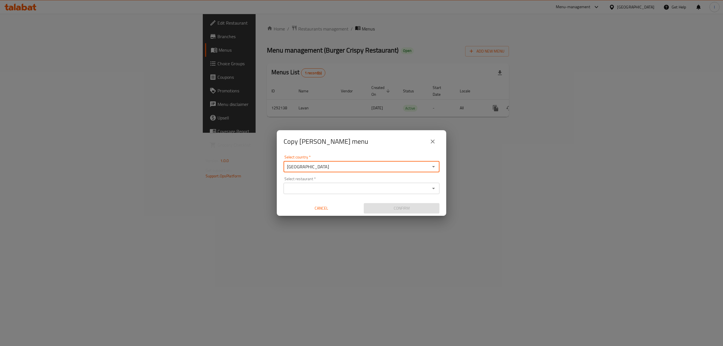
click at [339, 169] on input "[GEOGRAPHIC_DATA]" at bounding box center [356, 167] width 143 height 8
click at [321, 190] on input "Select restaurant   *" at bounding box center [356, 188] width 143 height 8
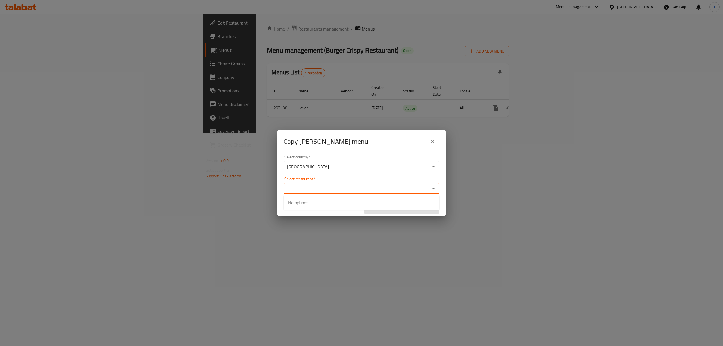
paste input "Lavan"
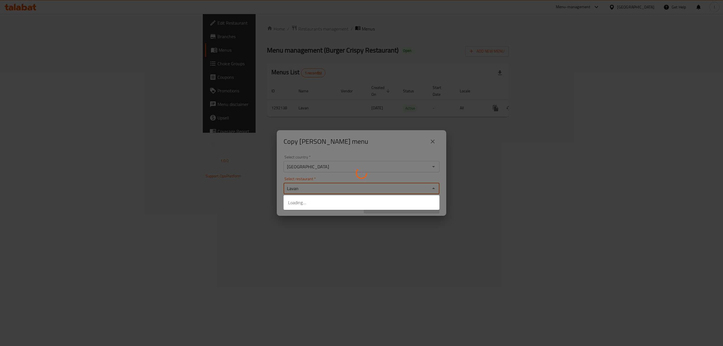
type input "Lavan"
click at [526, 198] on div at bounding box center [361, 173] width 723 height 346
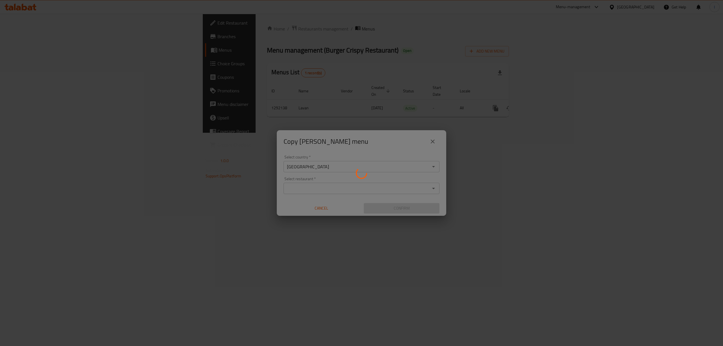
click at [369, 193] on div at bounding box center [361, 173] width 723 height 346
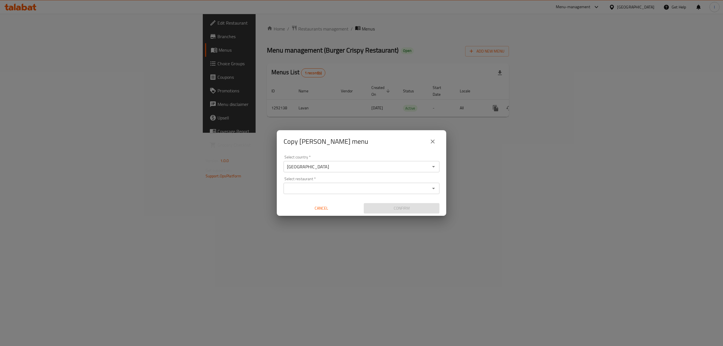
click at [373, 183] on div at bounding box center [361, 173] width 723 height 346
click at [342, 188] on input "Select restaurant   *" at bounding box center [356, 188] width 143 height 8
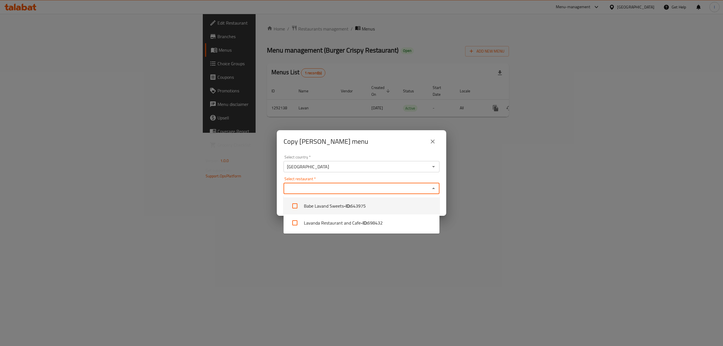
drag, startPoint x: 325, startPoint y: 207, endPoint x: 381, endPoint y: 209, distance: 55.4
click at [381, 209] on li "Babe Lavand Sweets - ID: 643975" at bounding box center [361, 205] width 156 height 17
click at [322, 189] on icon at bounding box center [324, 188] width 4 height 4
checkbox input "false"
click at [322, 192] on input "Select restaurant   *" at bounding box center [356, 188] width 143 height 8
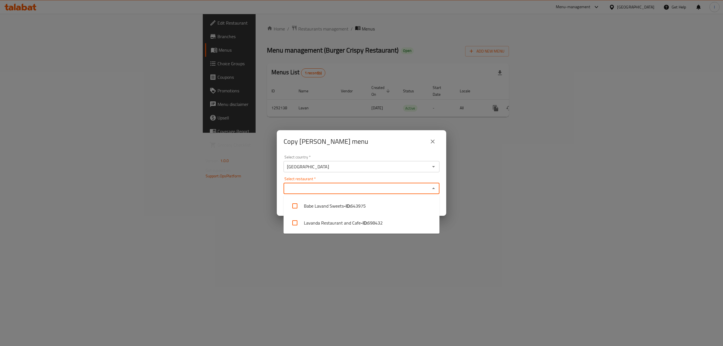
paste input "698996"
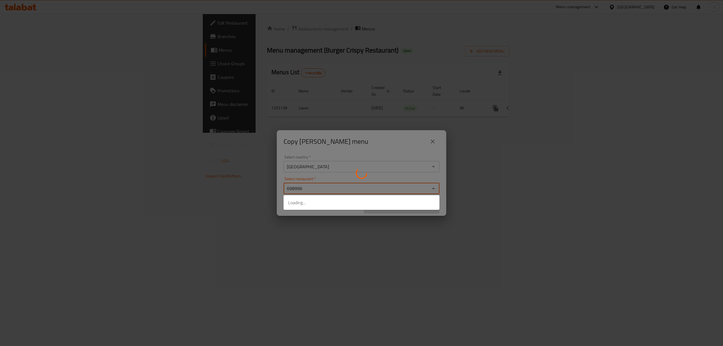
type input "698996"
click at [549, 178] on div at bounding box center [361, 173] width 723 height 346
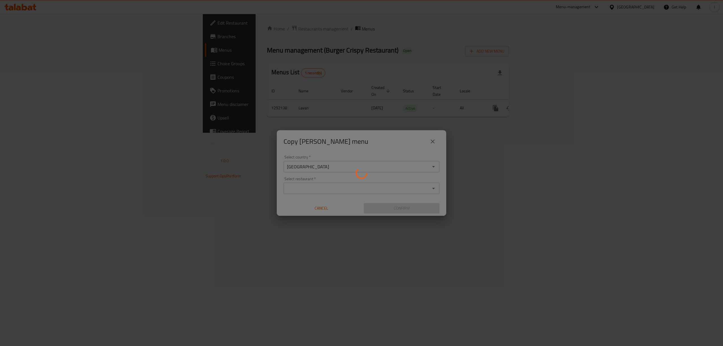
click at [380, 187] on div at bounding box center [361, 173] width 723 height 346
click at [354, 190] on div at bounding box center [361, 173] width 723 height 346
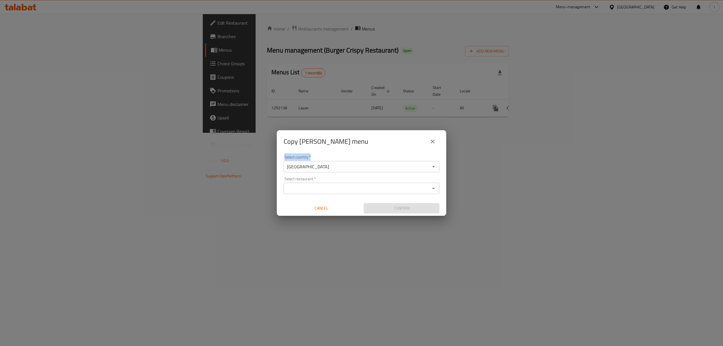
click at [354, 190] on div "Select country   * [GEOGRAPHIC_DATA] Select country * Select restaurant   * Sel…" at bounding box center [361, 184] width 169 height 63
click at [375, 164] on input "[GEOGRAPHIC_DATA]" at bounding box center [356, 167] width 143 height 8
click at [367, 188] on input "Select restaurant   *" at bounding box center [356, 188] width 143 height 8
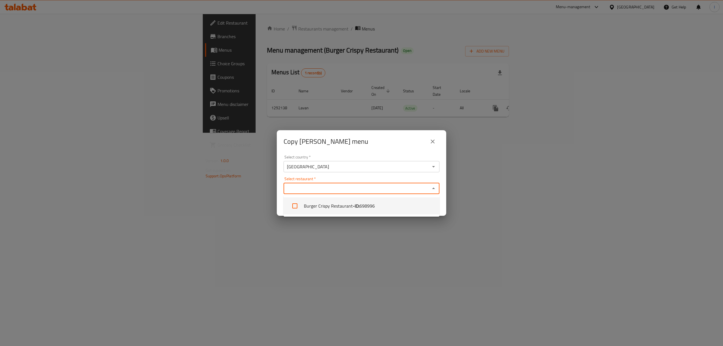
click at [336, 207] on li "Burger Crispy Restaurant - ID: 698996" at bounding box center [361, 205] width 156 height 17
checkbox input "true"
click at [503, 232] on div "Copy [PERSON_NAME] menu Select country   * [GEOGRAPHIC_DATA] Select country * S…" at bounding box center [361, 173] width 723 height 346
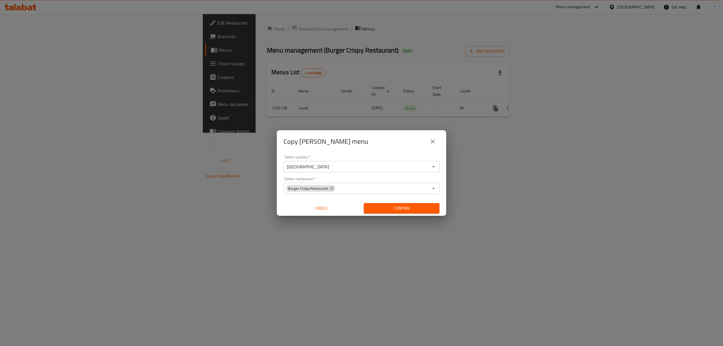
click at [422, 209] on span "Confirm" at bounding box center [401, 208] width 67 height 7
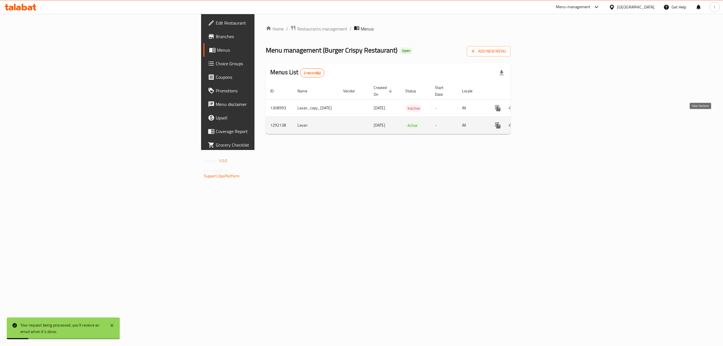
click at [542, 122] on icon "enhanced table" at bounding box center [538, 125] width 7 height 7
